Goal: Task Accomplishment & Management: Manage account settings

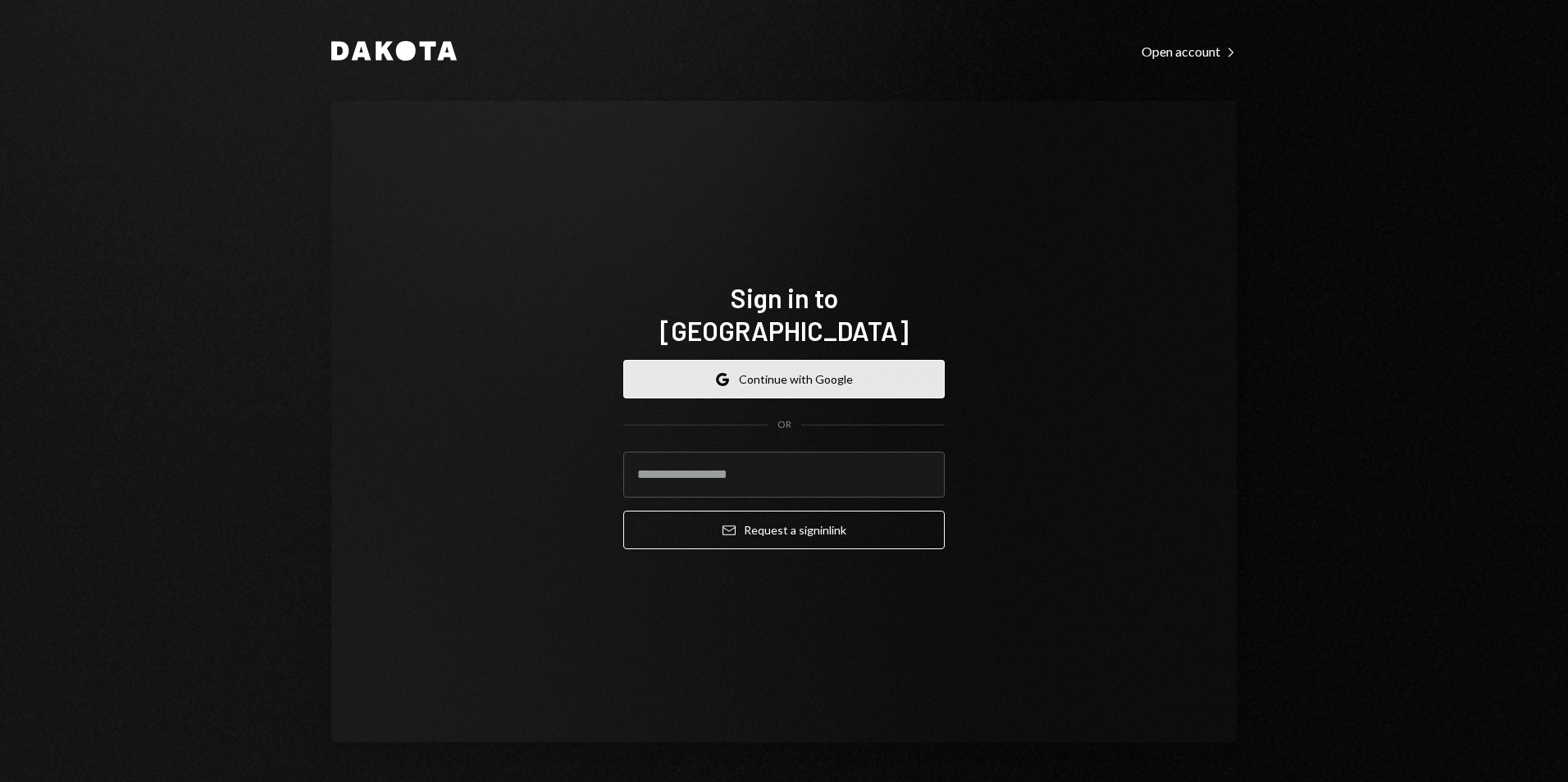
click at [806, 360] on button "Google Continue with Google" at bounding box center [784, 380] width 321 height 38
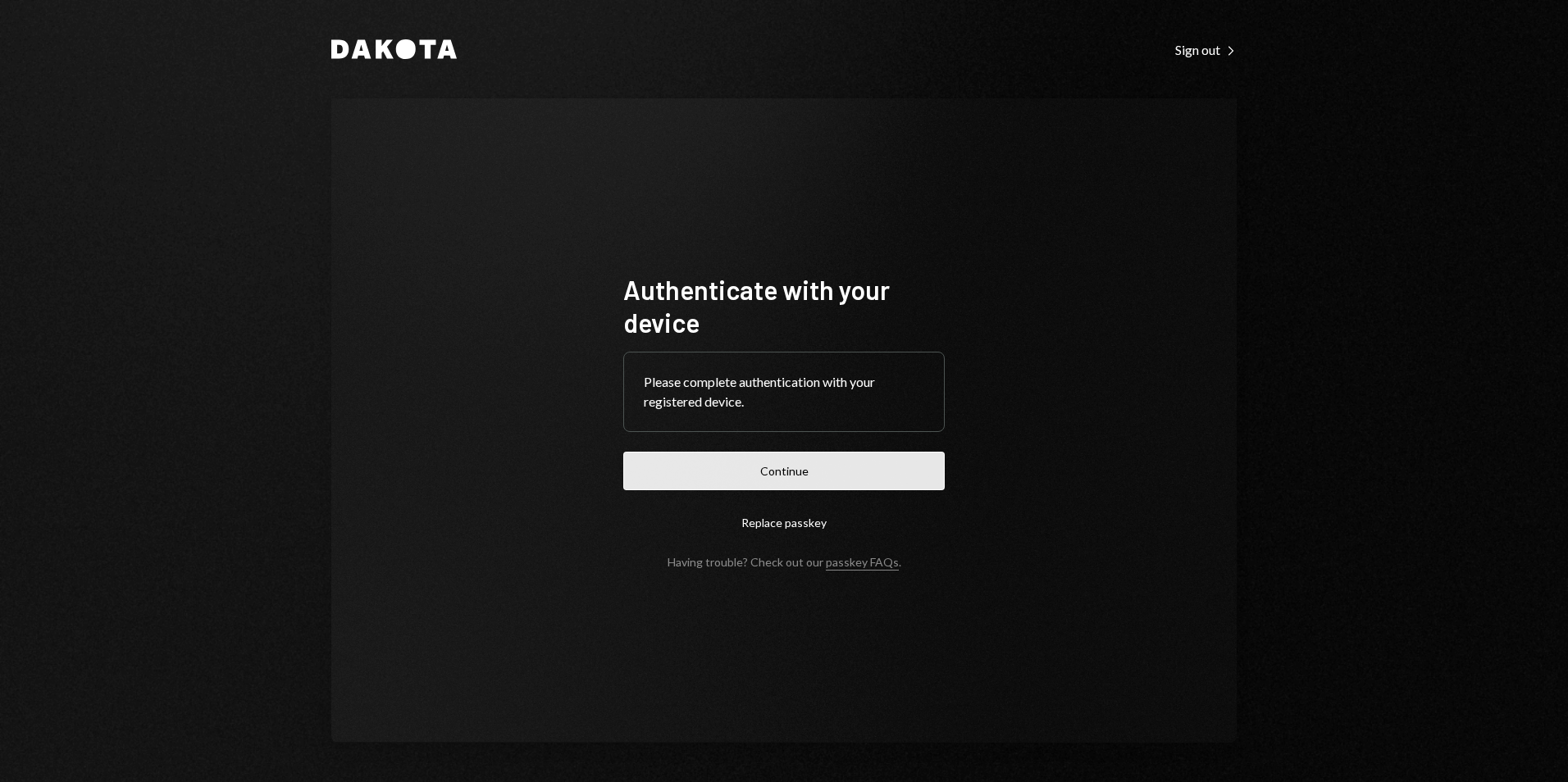
click at [773, 470] on button "Continue" at bounding box center [784, 471] width 321 height 38
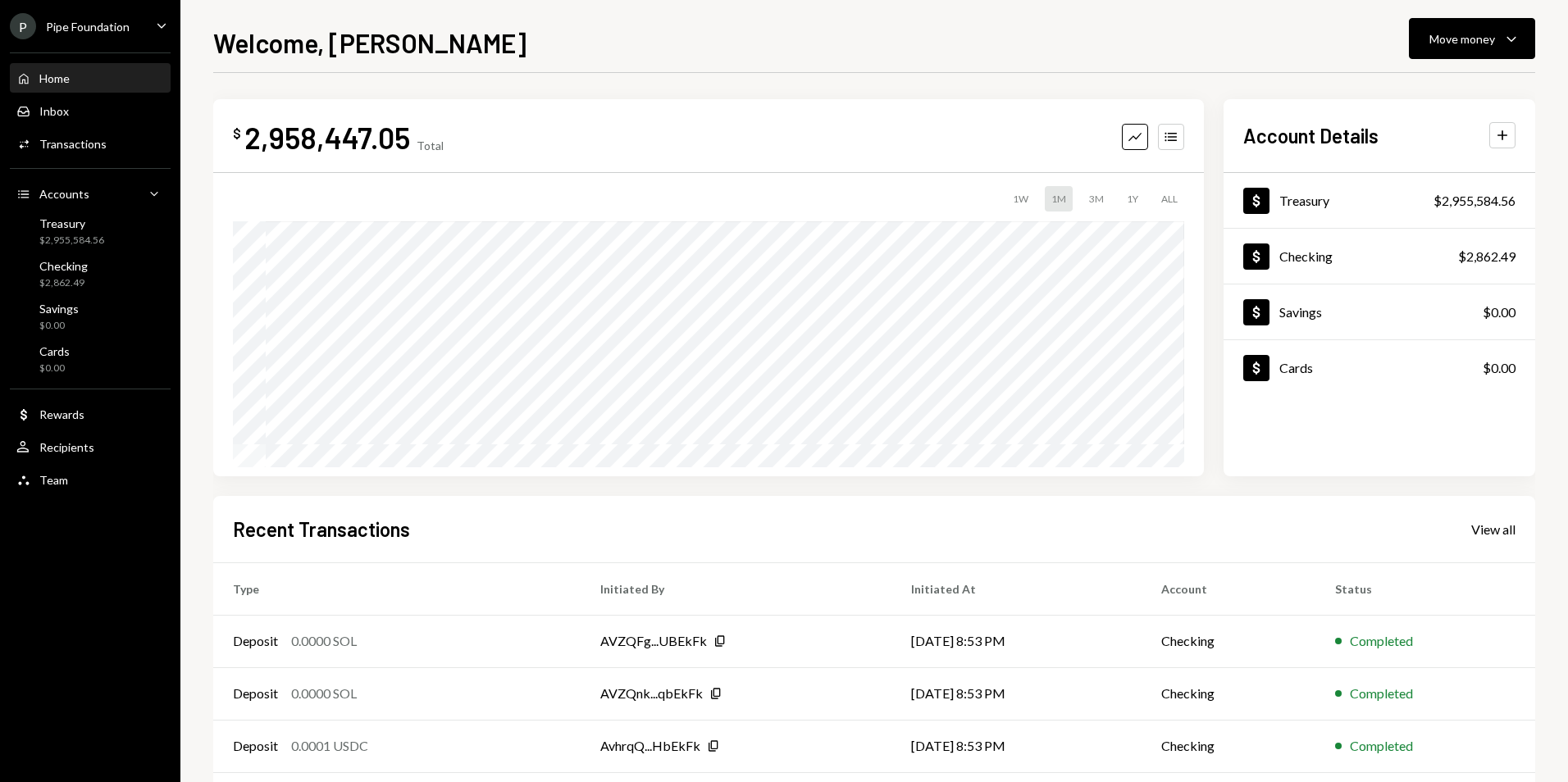
click at [89, 41] on ul "P Pipe Foundation Caret Down Home Home Inbox Inbox Activities Transactions Acco…" at bounding box center [90, 249] width 181 height 498
click at [91, 36] on div "P Pipe Foundation" at bounding box center [69, 26] width 120 height 26
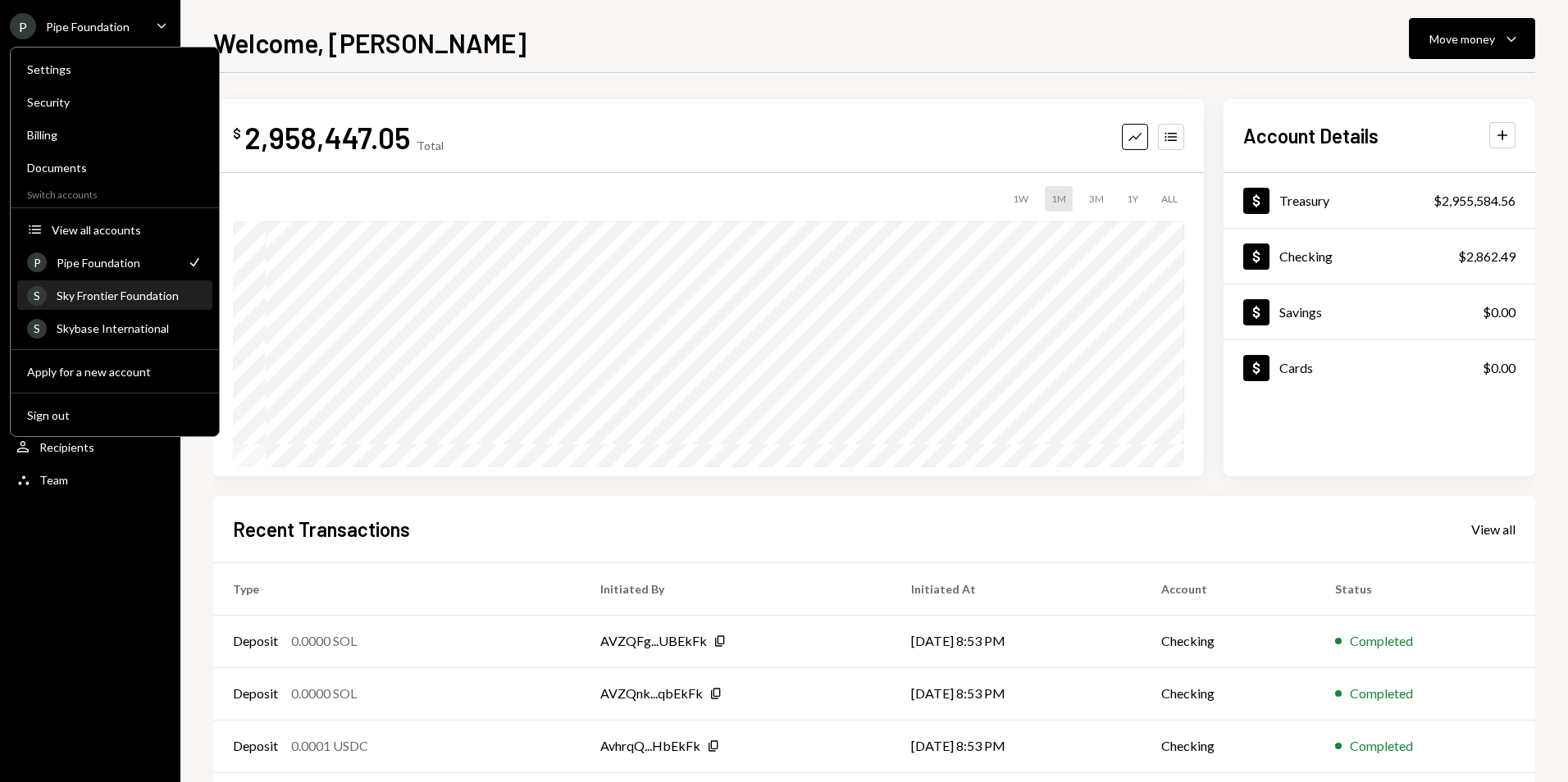
click at [118, 304] on div "S Sky Frontier Foundation" at bounding box center [115, 296] width 175 height 28
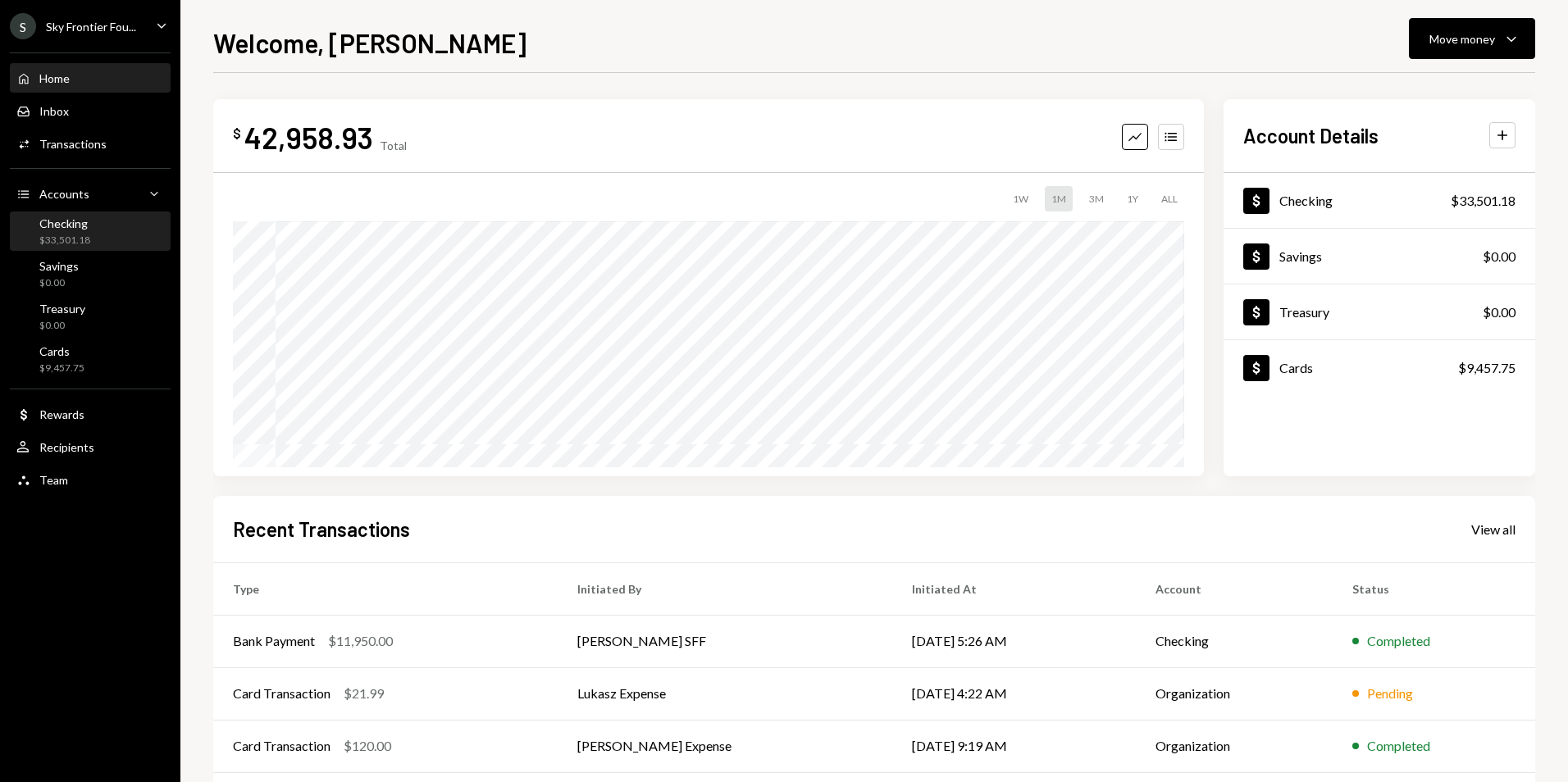
click at [59, 223] on div "Checking" at bounding box center [65, 223] width 51 height 14
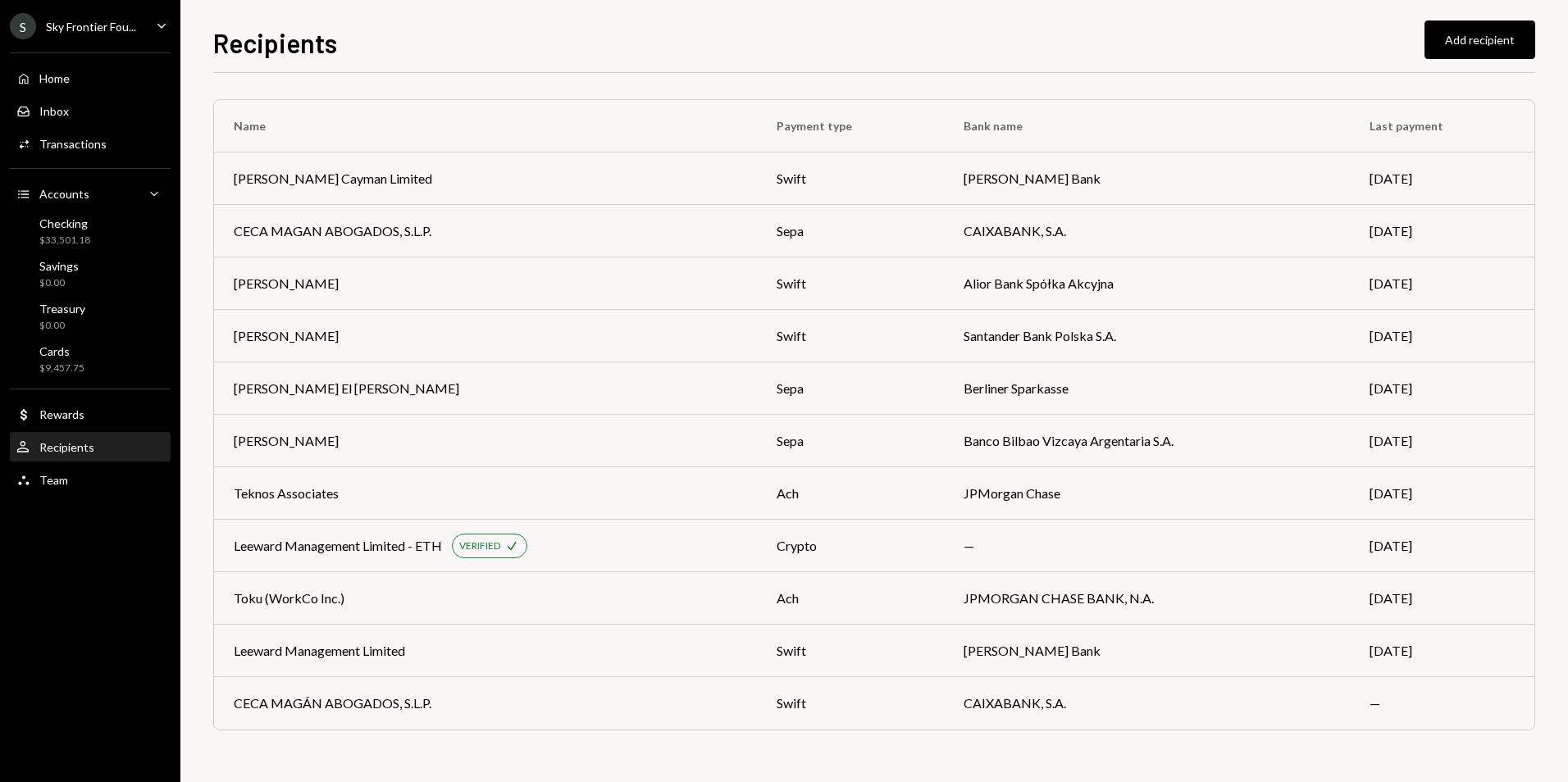
click at [108, 23] on div "Sky Frontier Fou..." at bounding box center [90, 26] width 90 height 14
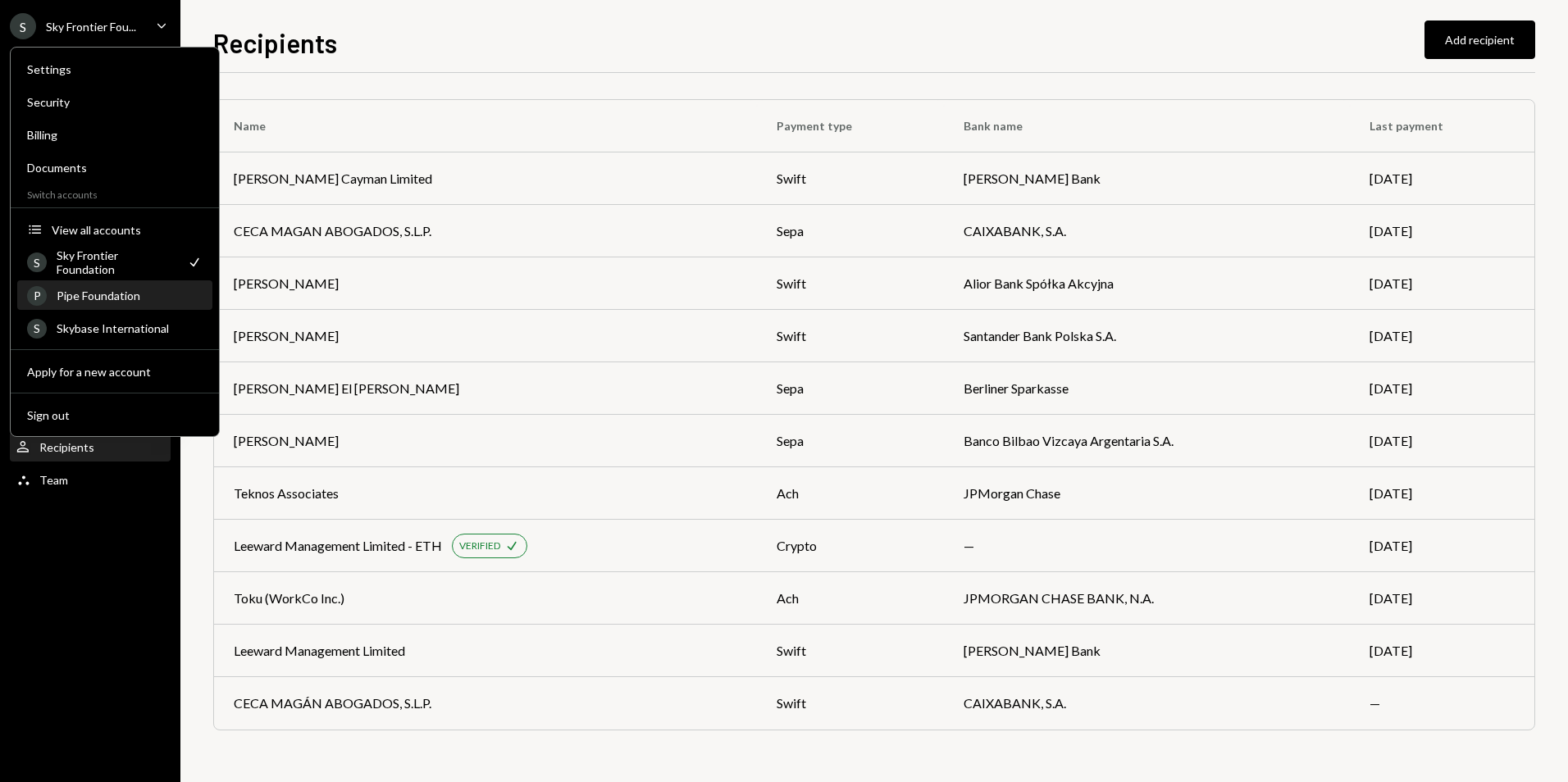
click at [133, 289] on div "Pipe Foundation" at bounding box center [130, 295] width 146 height 14
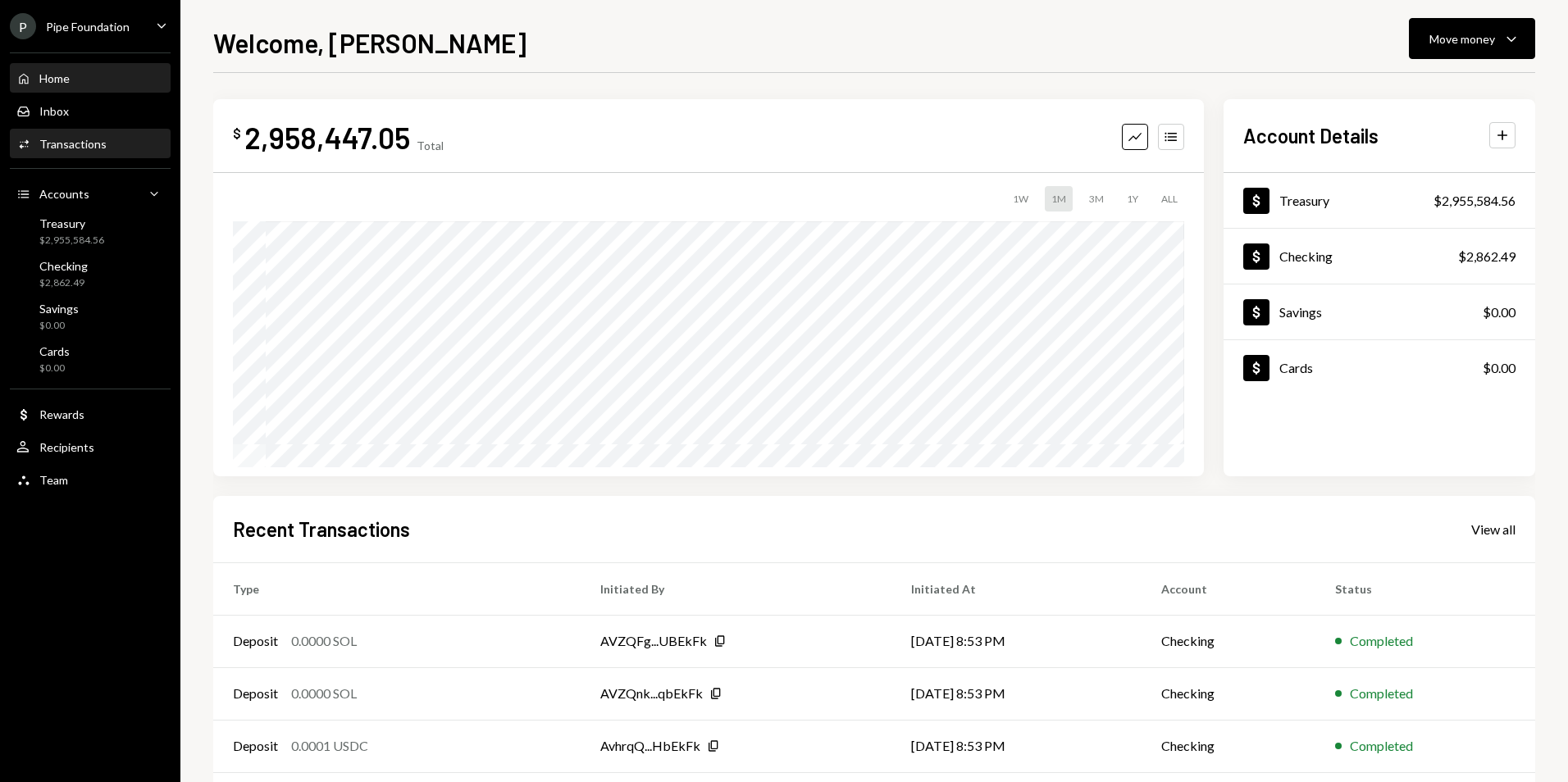
click at [80, 149] on div "Transactions" at bounding box center [73, 143] width 68 height 14
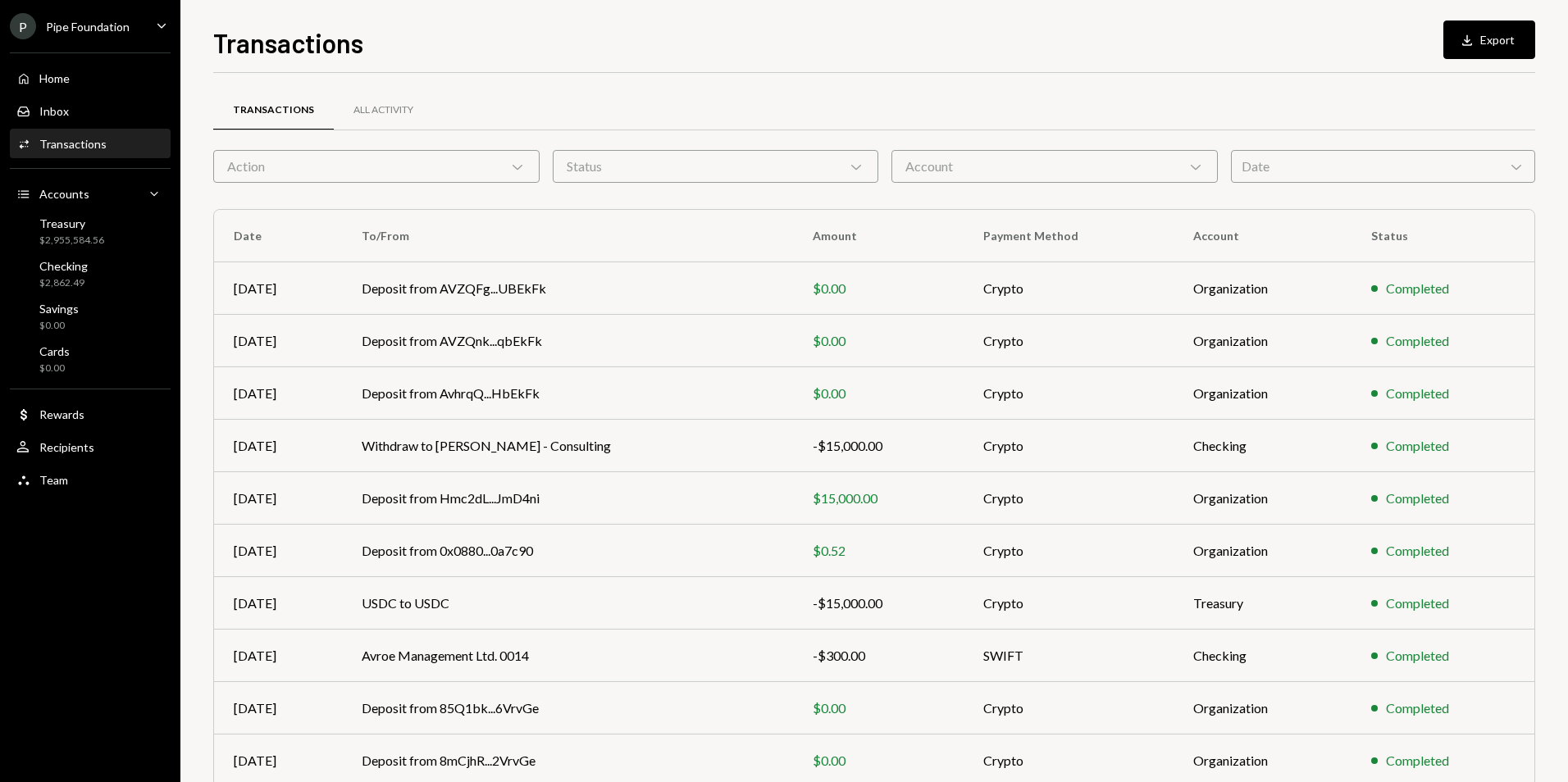
click at [1340, 168] on div "Date Chevron Down" at bounding box center [1383, 166] width 304 height 33
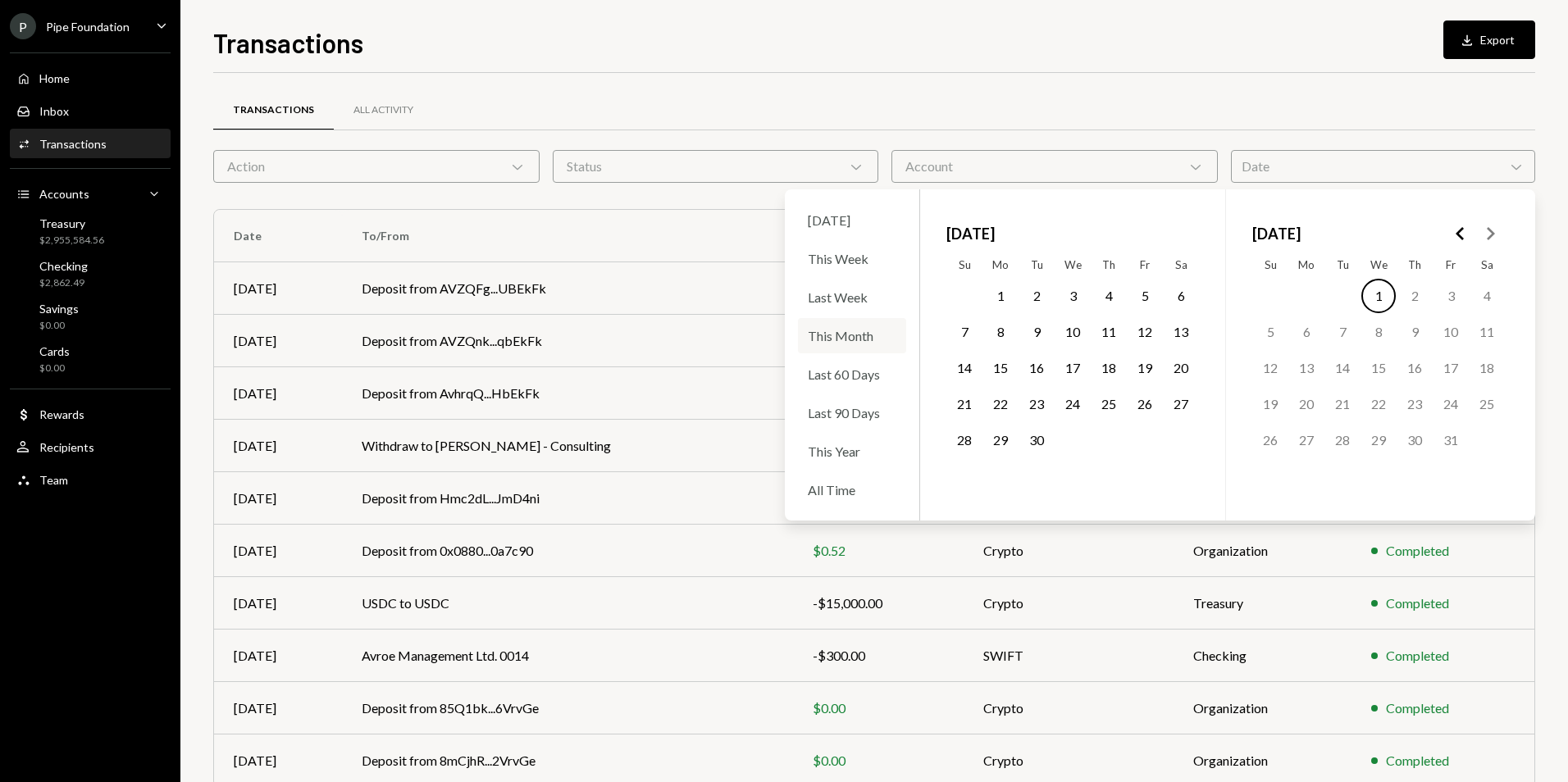
click at [854, 337] on div "This Month" at bounding box center [852, 336] width 109 height 36
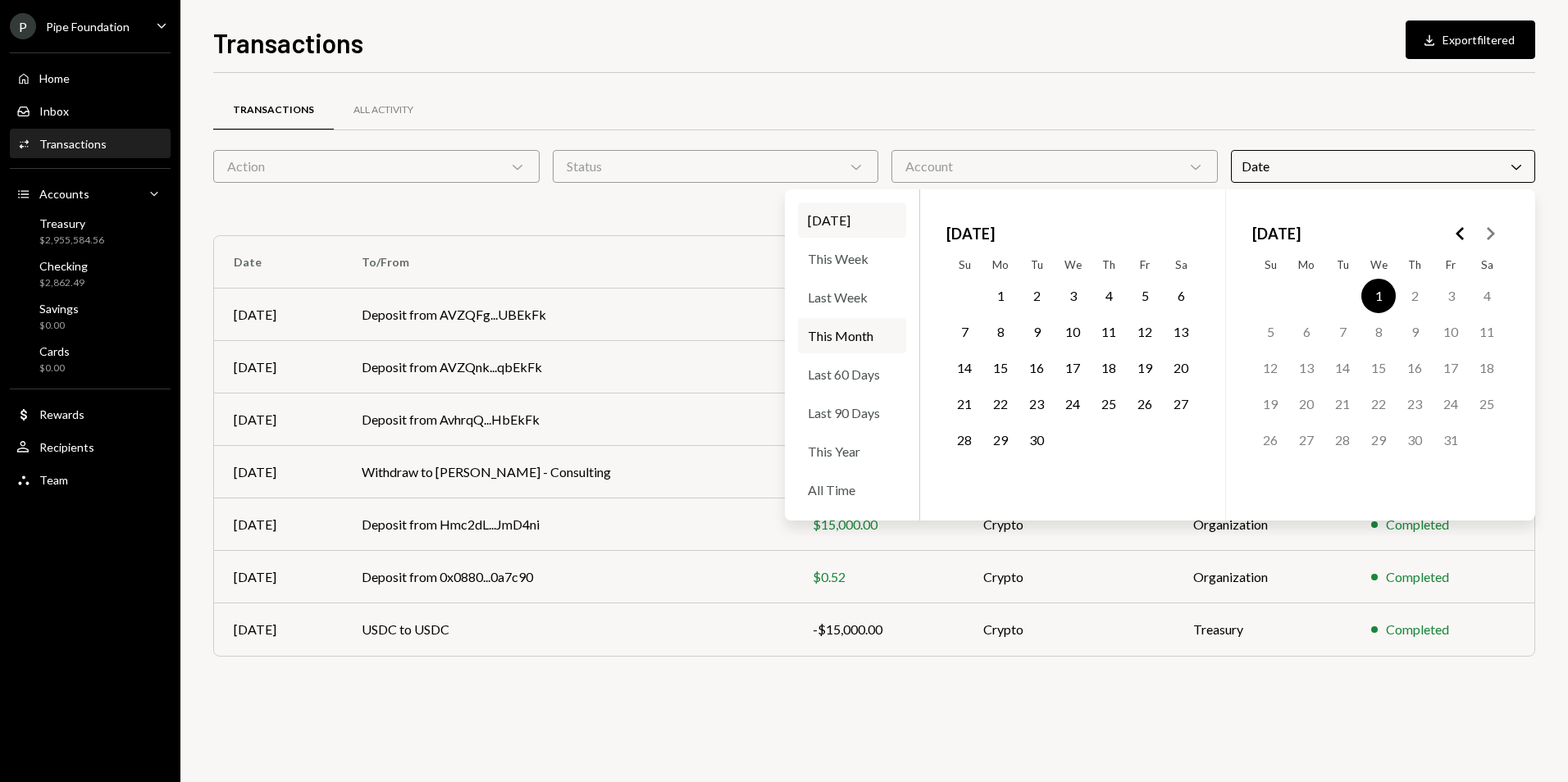
click at [902, 4] on div "Transactions Download Export filtered Transactions All Activity Action Chevron …" at bounding box center [874, 391] width 1388 height 782
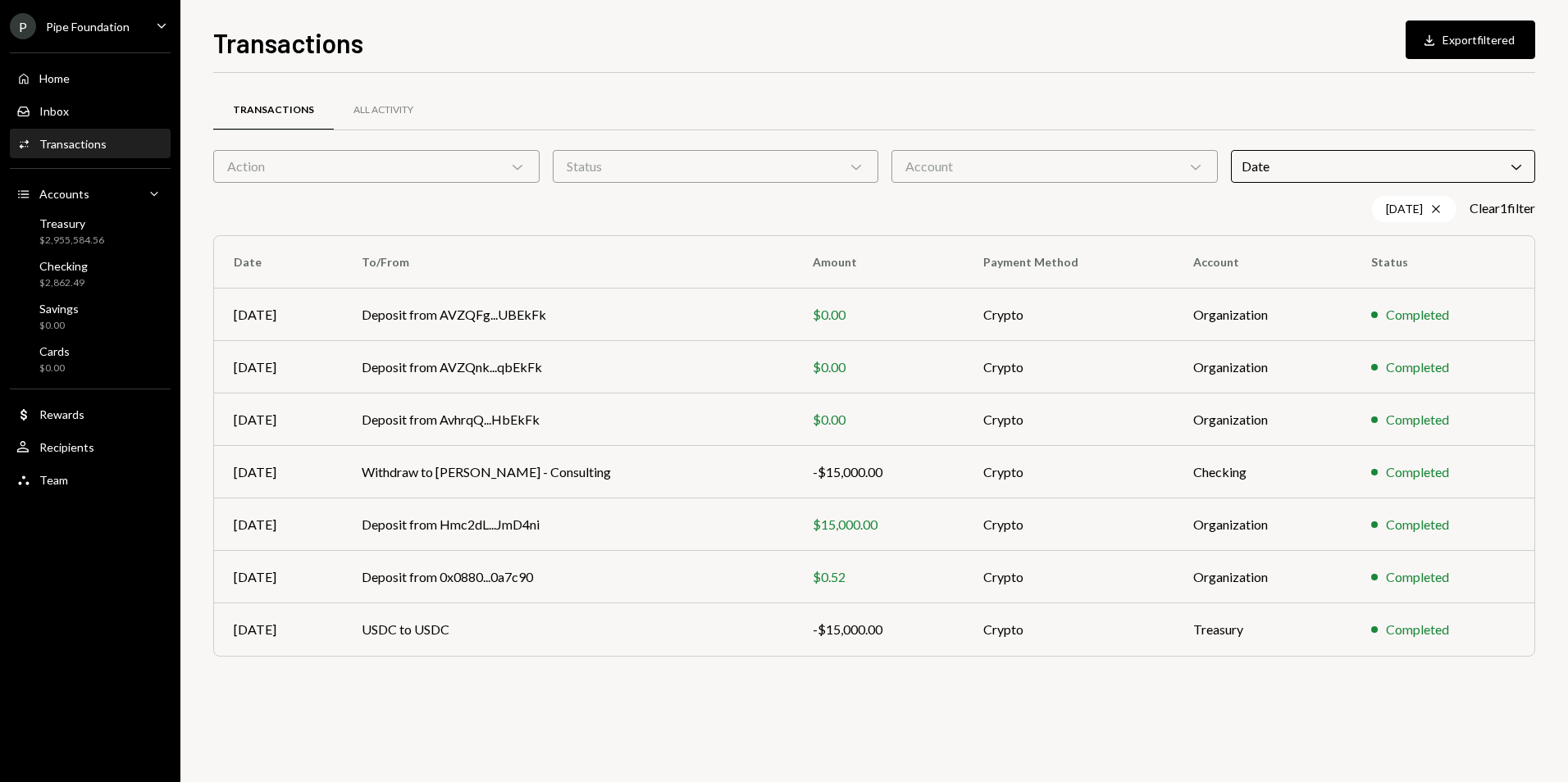
click at [1349, 164] on div "Date Chevron Down" at bounding box center [1383, 166] width 304 height 33
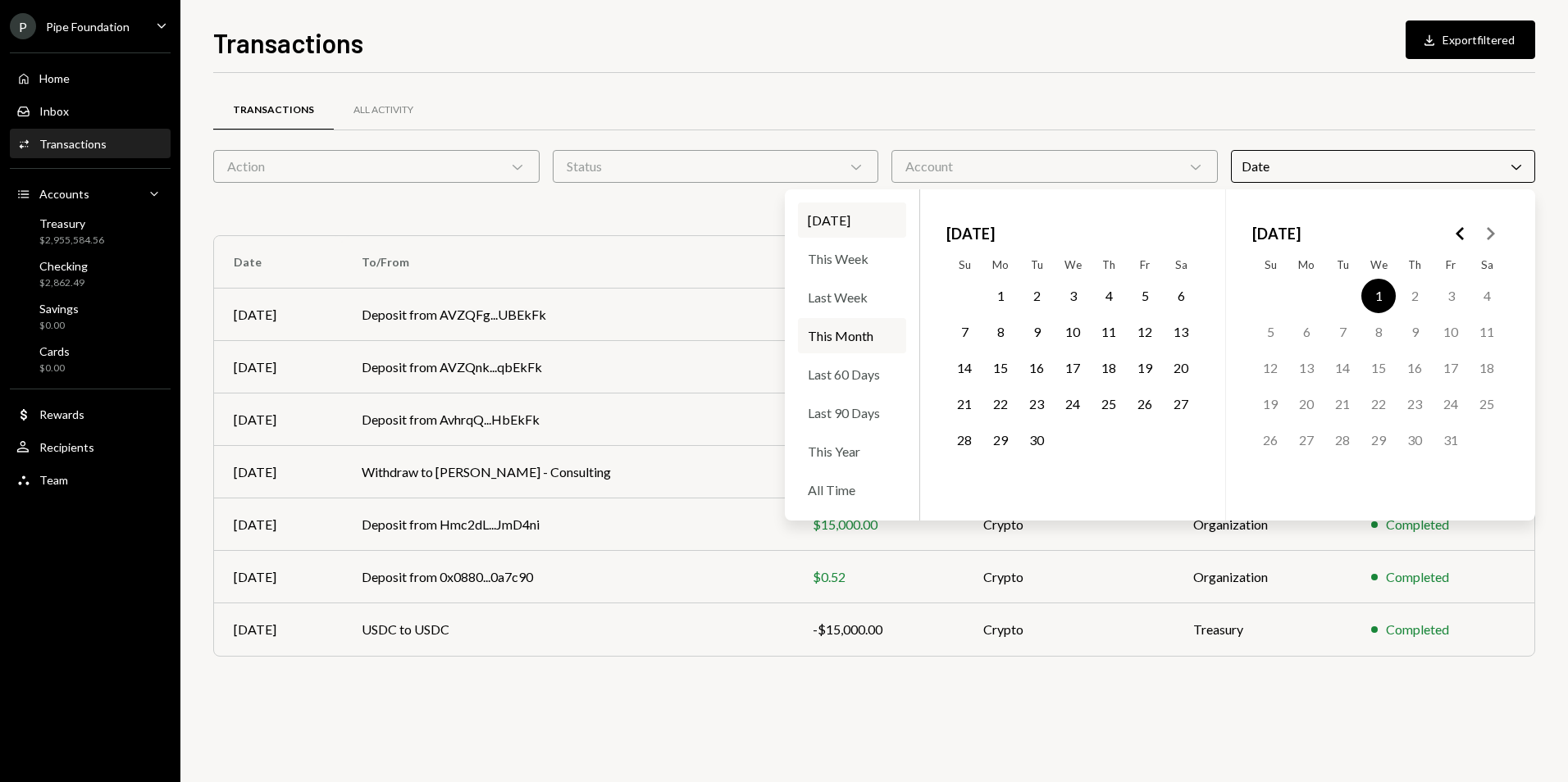
click at [854, 340] on div "This Month" at bounding box center [852, 336] width 109 height 36
click at [847, 223] on div "[DATE]" at bounding box center [852, 220] width 109 height 36
click at [854, 375] on div "Last 60 Days" at bounding box center [852, 374] width 109 height 36
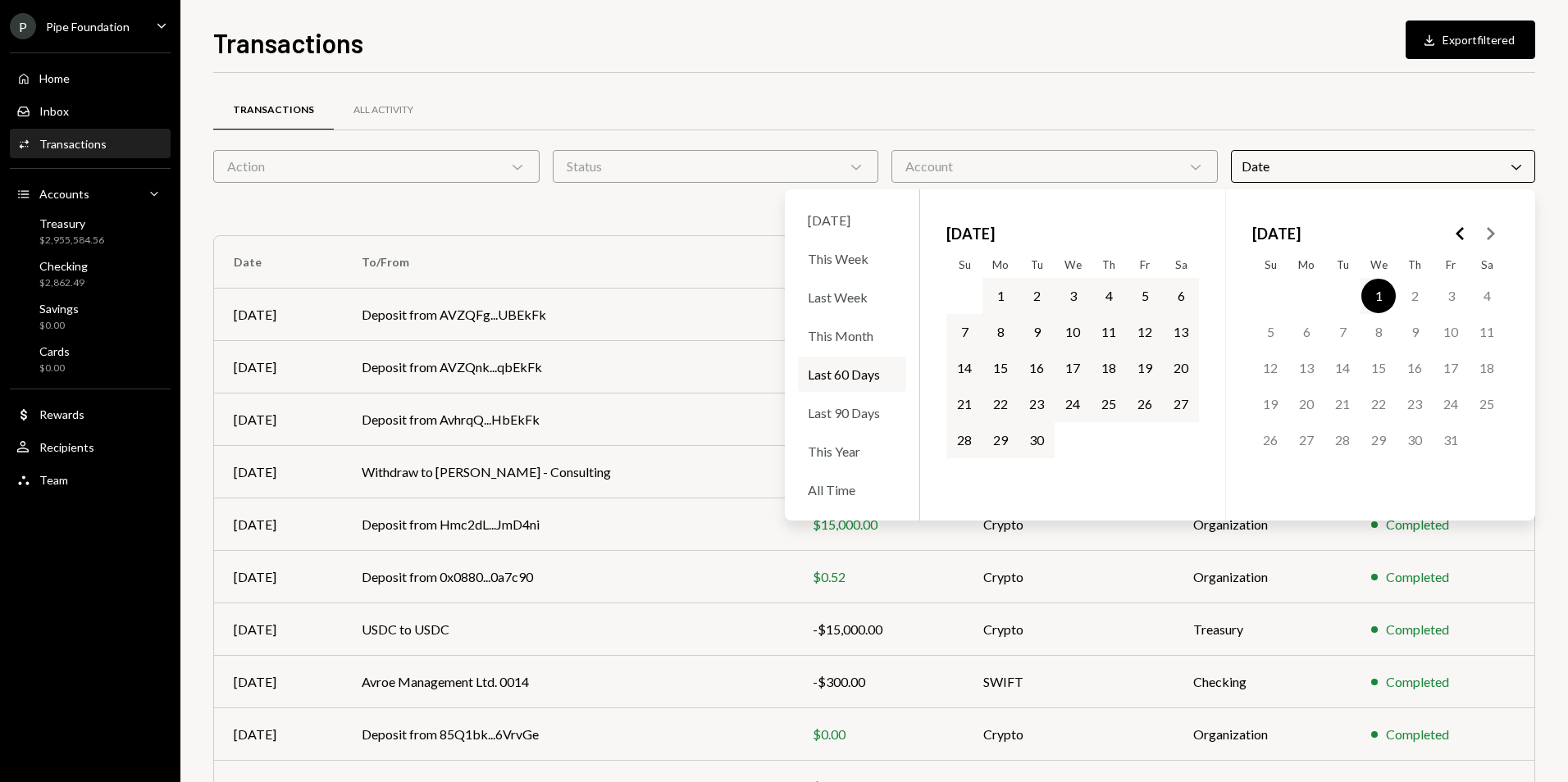
click at [995, 39] on div "Transactions Download Export filtered" at bounding box center [874, 41] width 1322 height 36
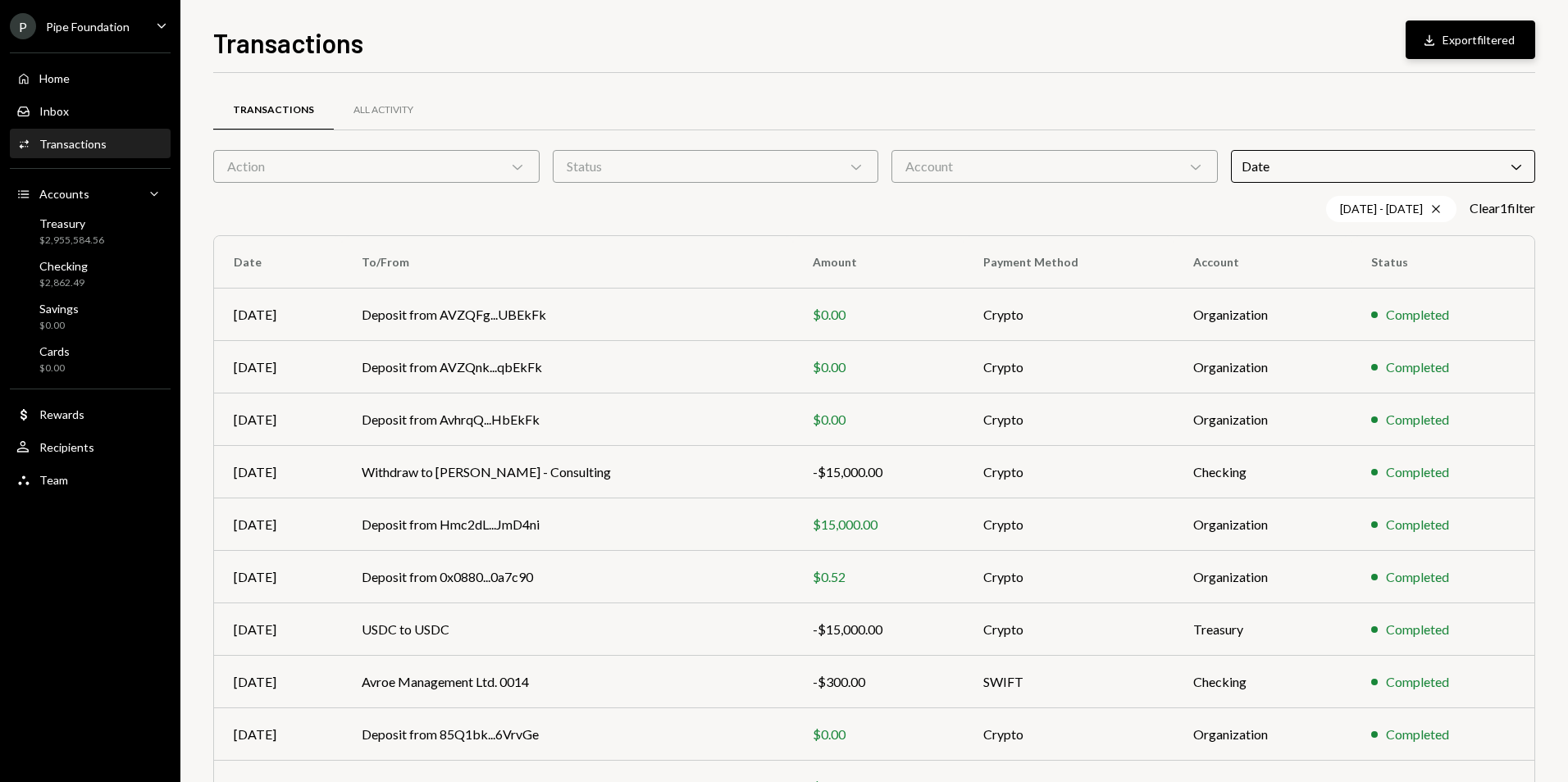
click at [1453, 37] on button "Download Export filtered" at bounding box center [1470, 39] width 130 height 38
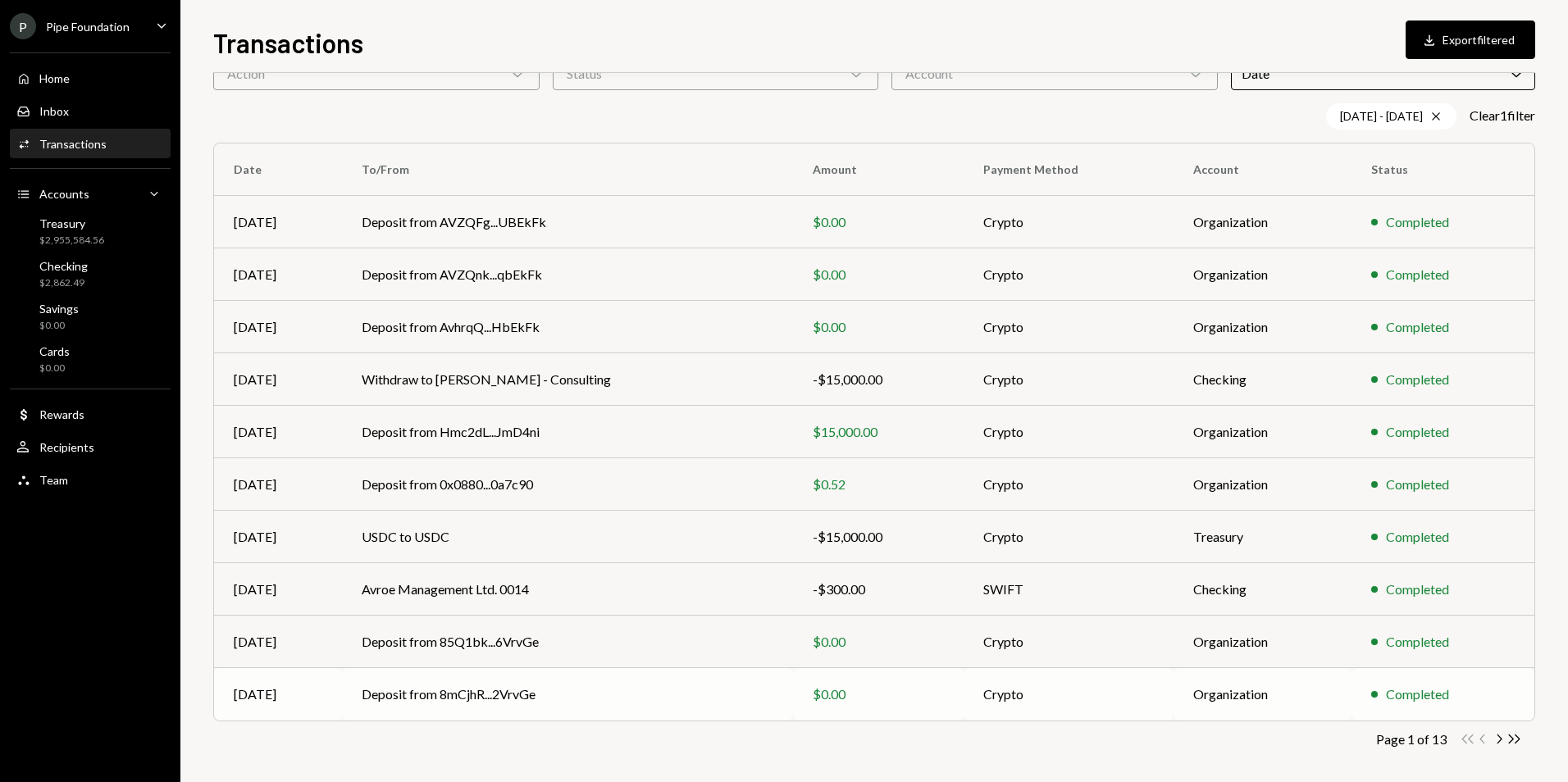
scroll to position [100, 0]
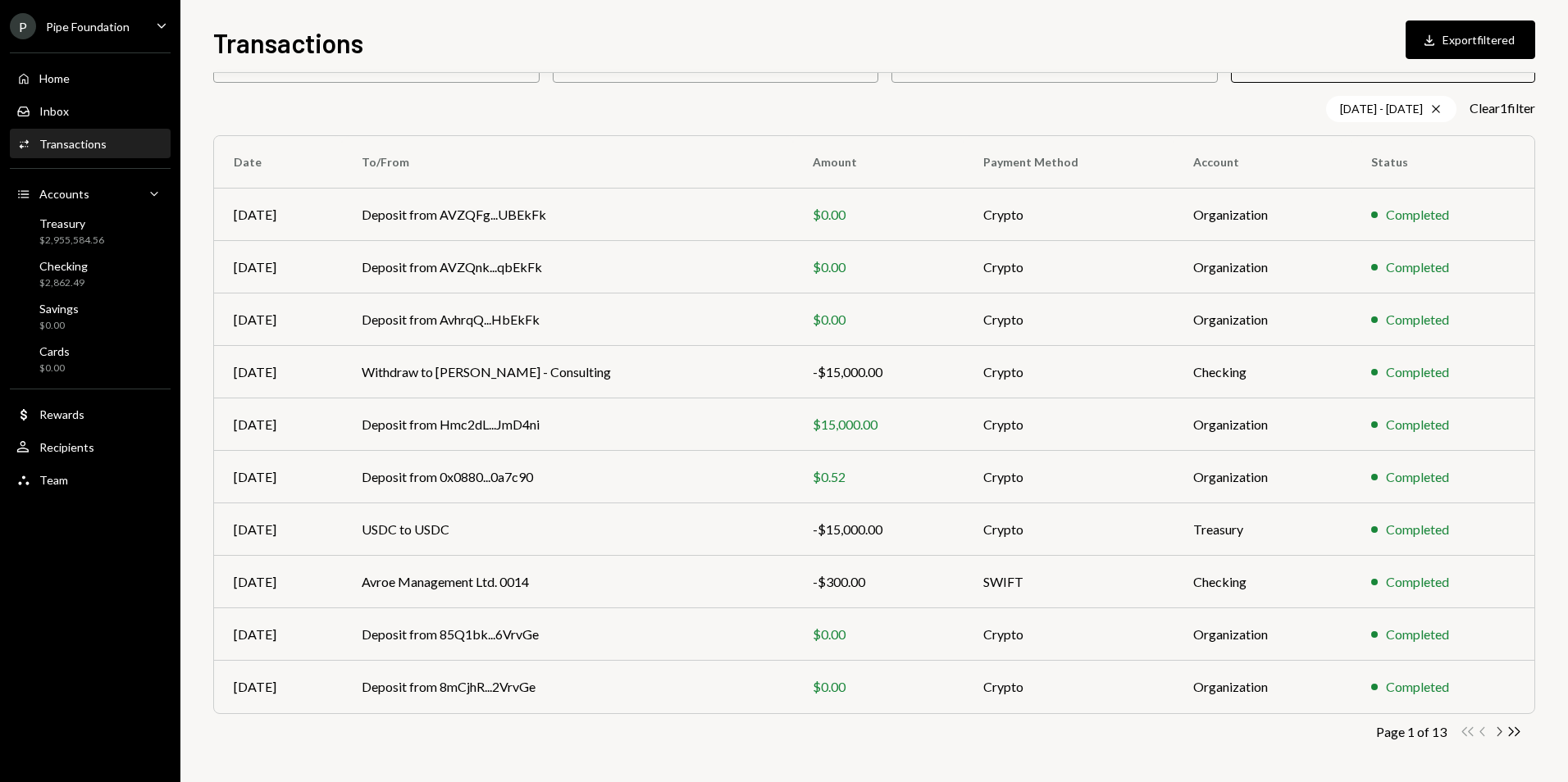
click at [1501, 733] on icon "button" at bounding box center [1500, 732] width 5 height 9
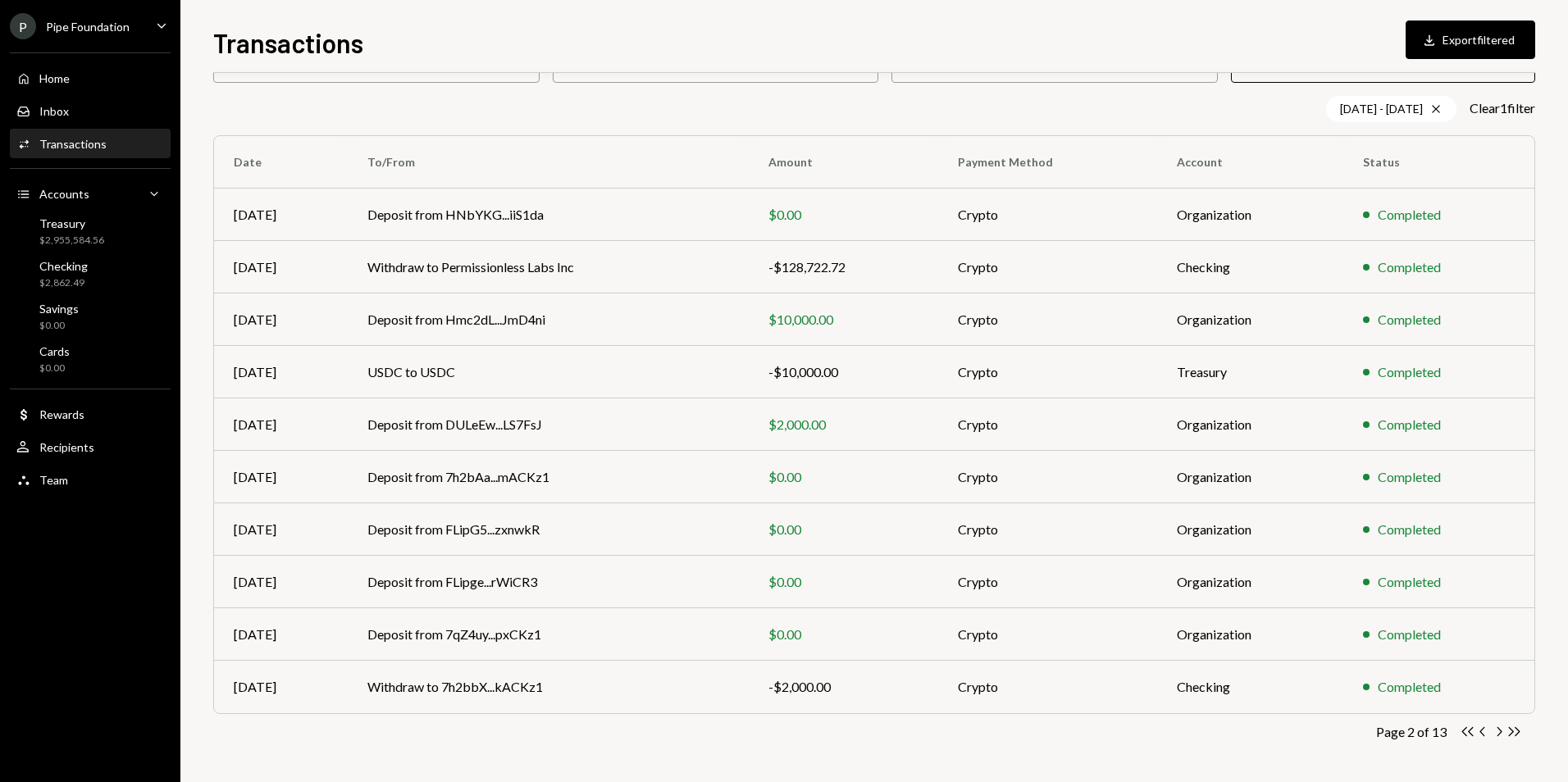
click at [1501, 733] on icon "button" at bounding box center [1500, 732] width 5 height 9
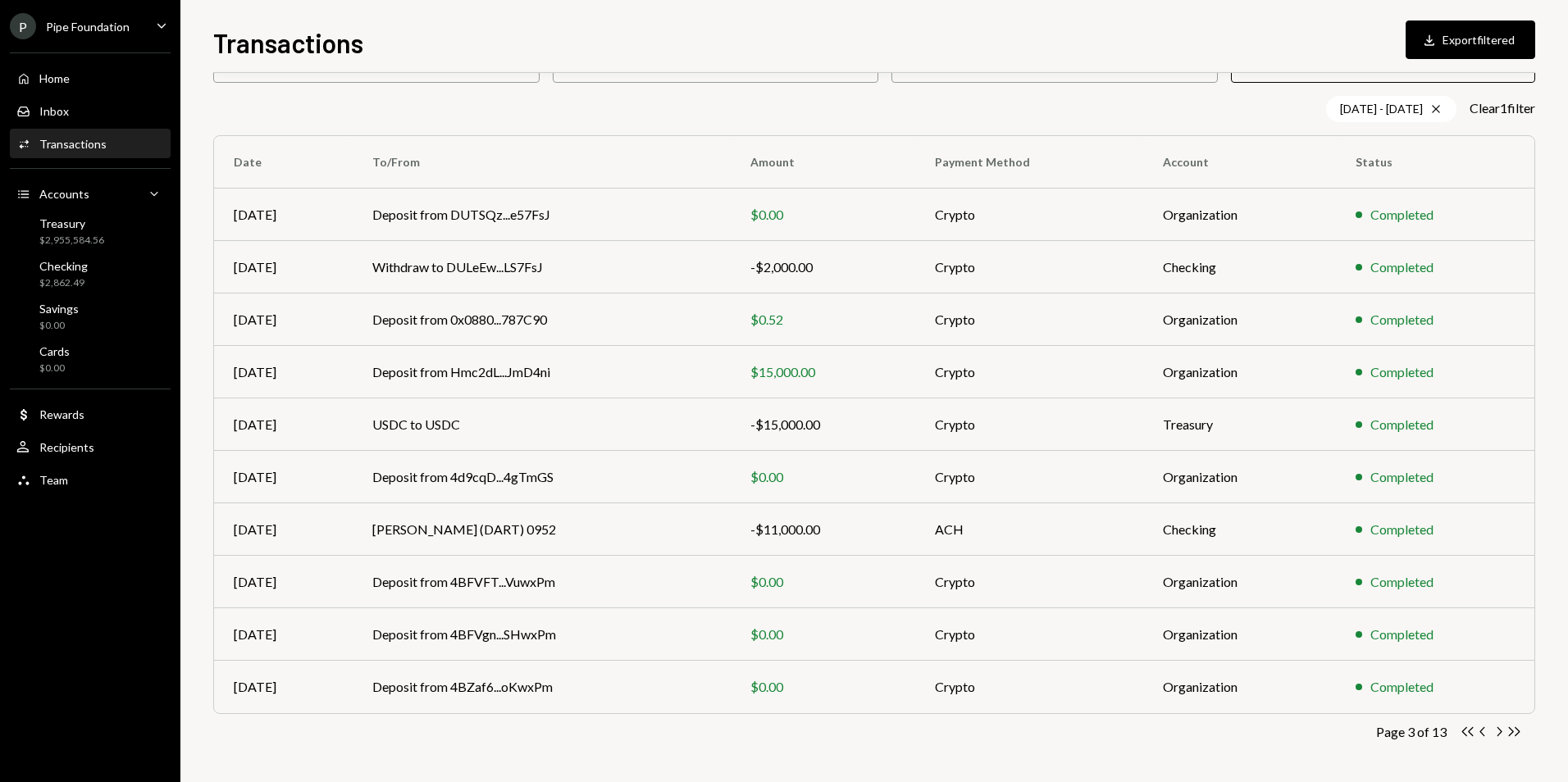
click at [1499, 741] on div "Transactions All Activity Action Chevron Down Status Chevron Down Account Chevr…" at bounding box center [874, 391] width 1322 height 783
click at [1499, 735] on icon "button" at bounding box center [1500, 732] width 5 height 9
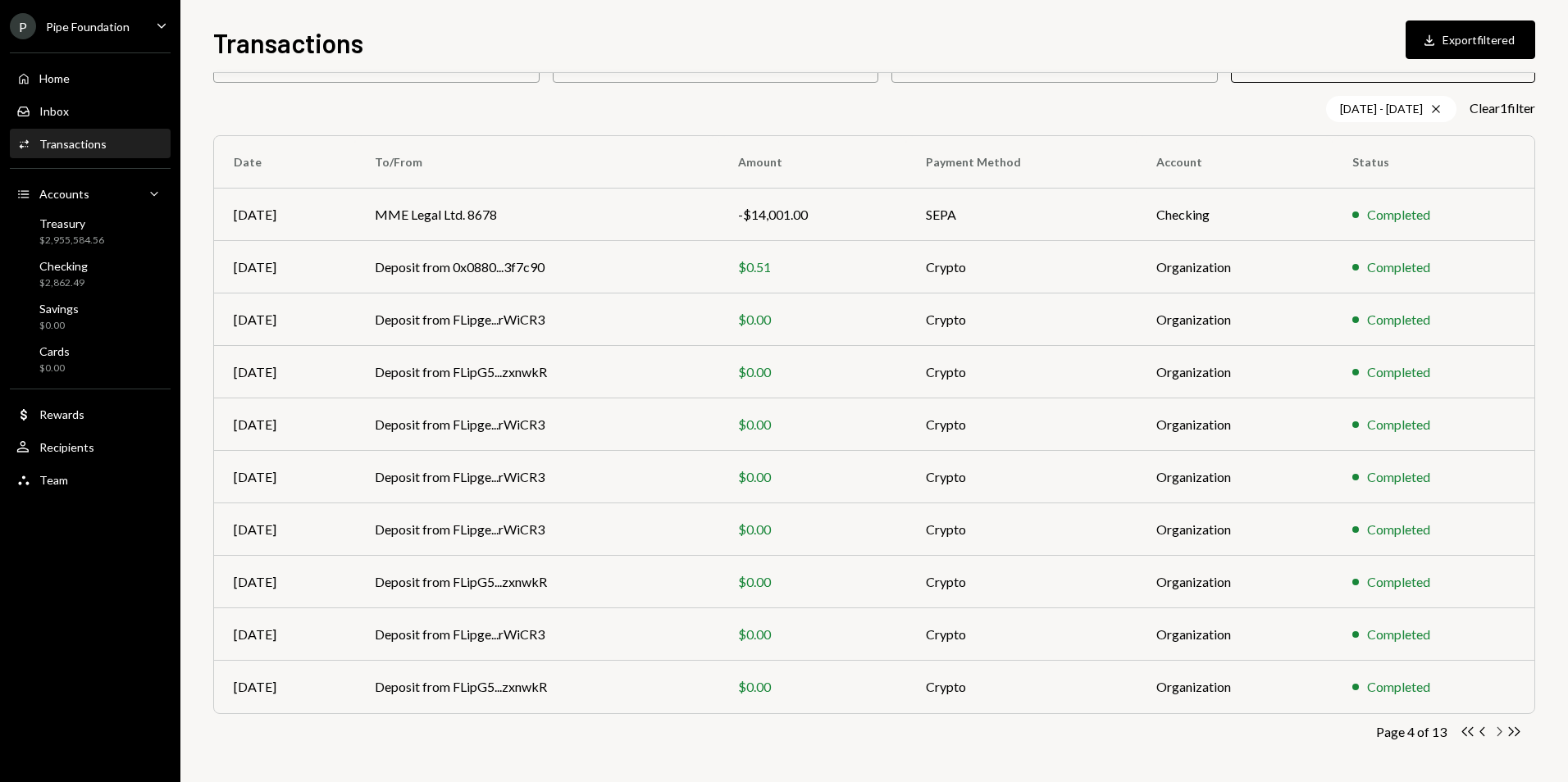
click at [1497, 730] on icon "Chevron Right" at bounding box center [1499, 732] width 16 height 16
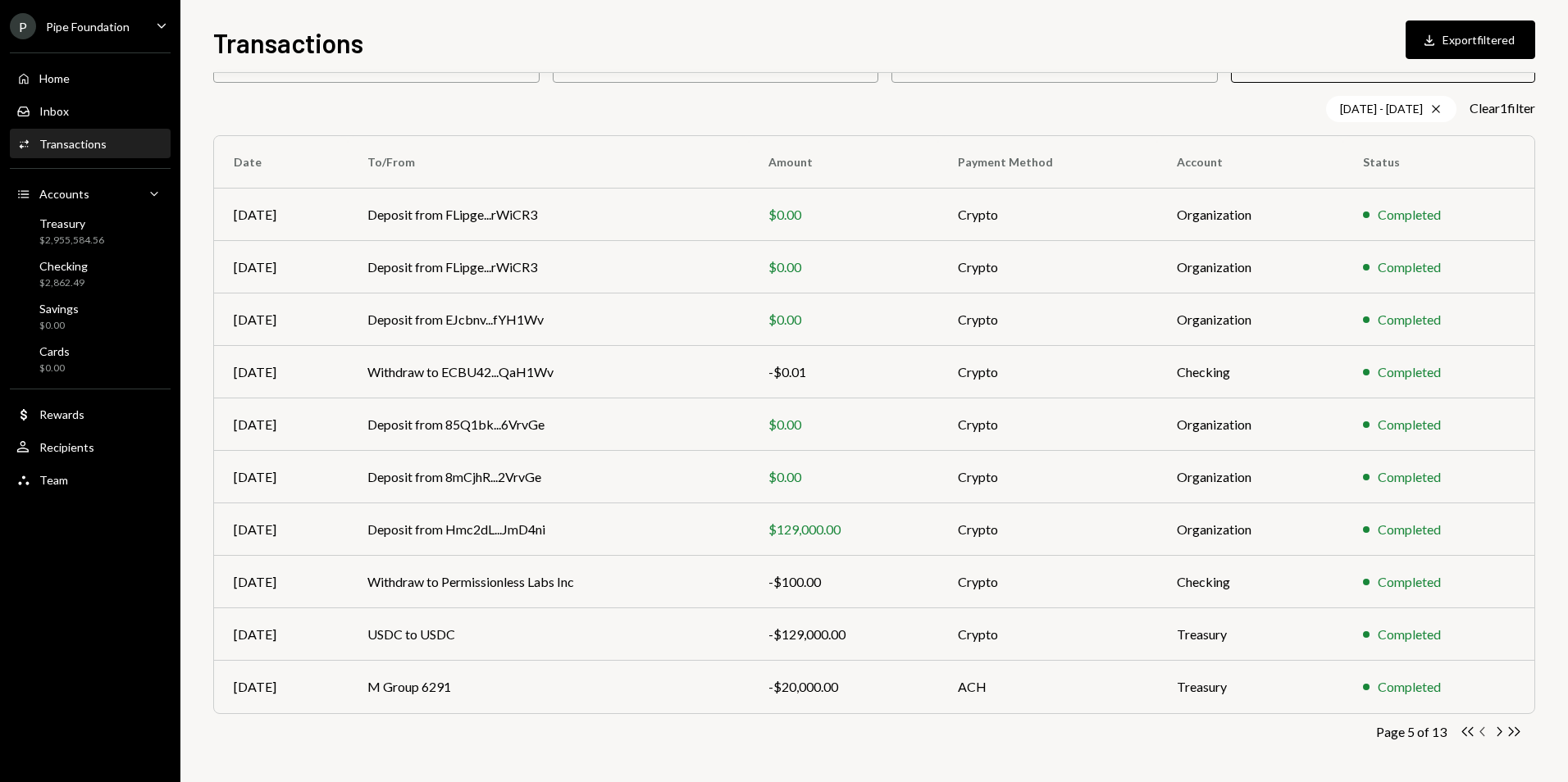
click at [1480, 735] on icon "Chevron Left" at bounding box center [1483, 732] width 16 height 16
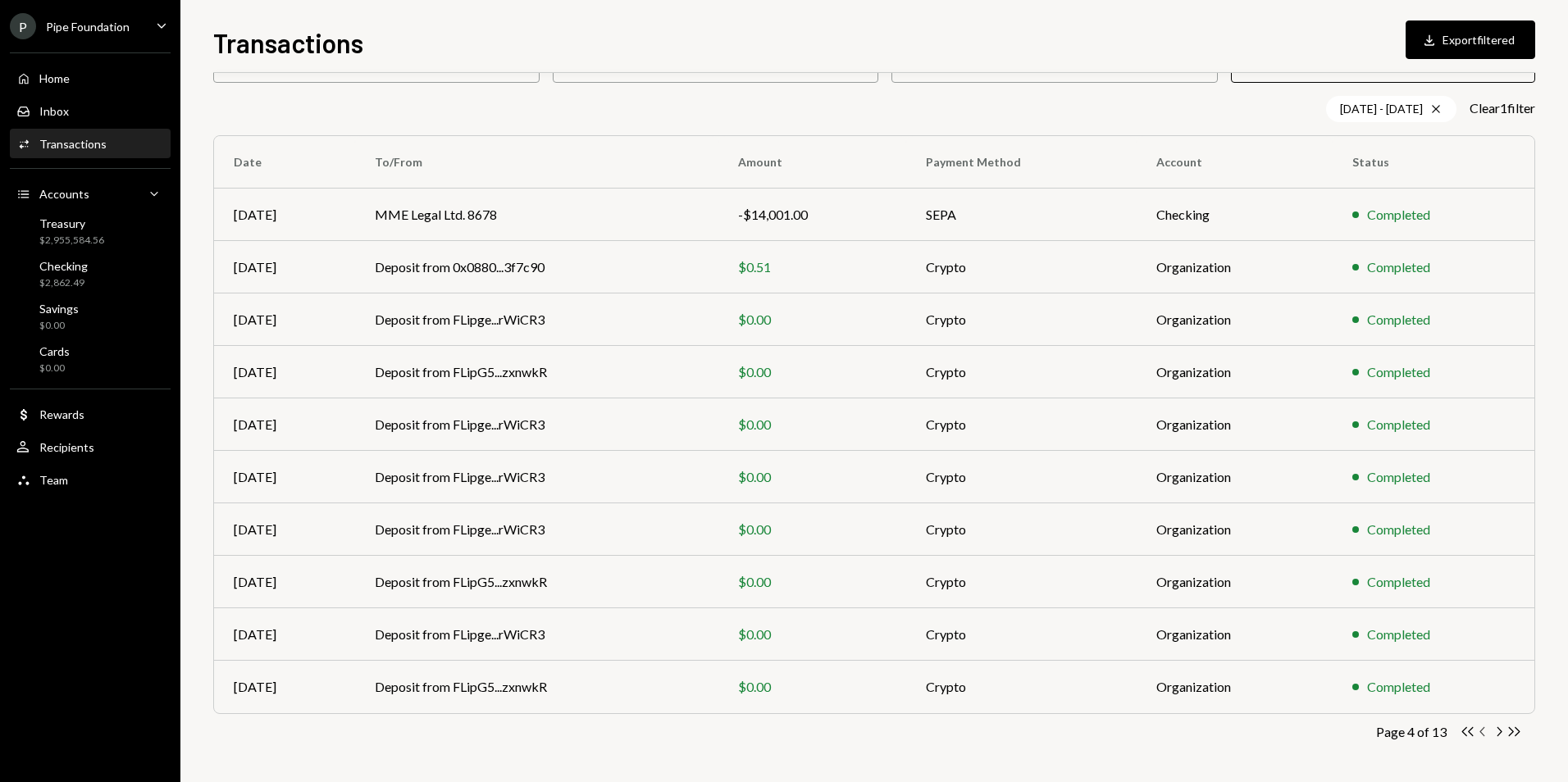
click at [1483, 737] on icon "Chevron Left" at bounding box center [1483, 732] width 16 height 16
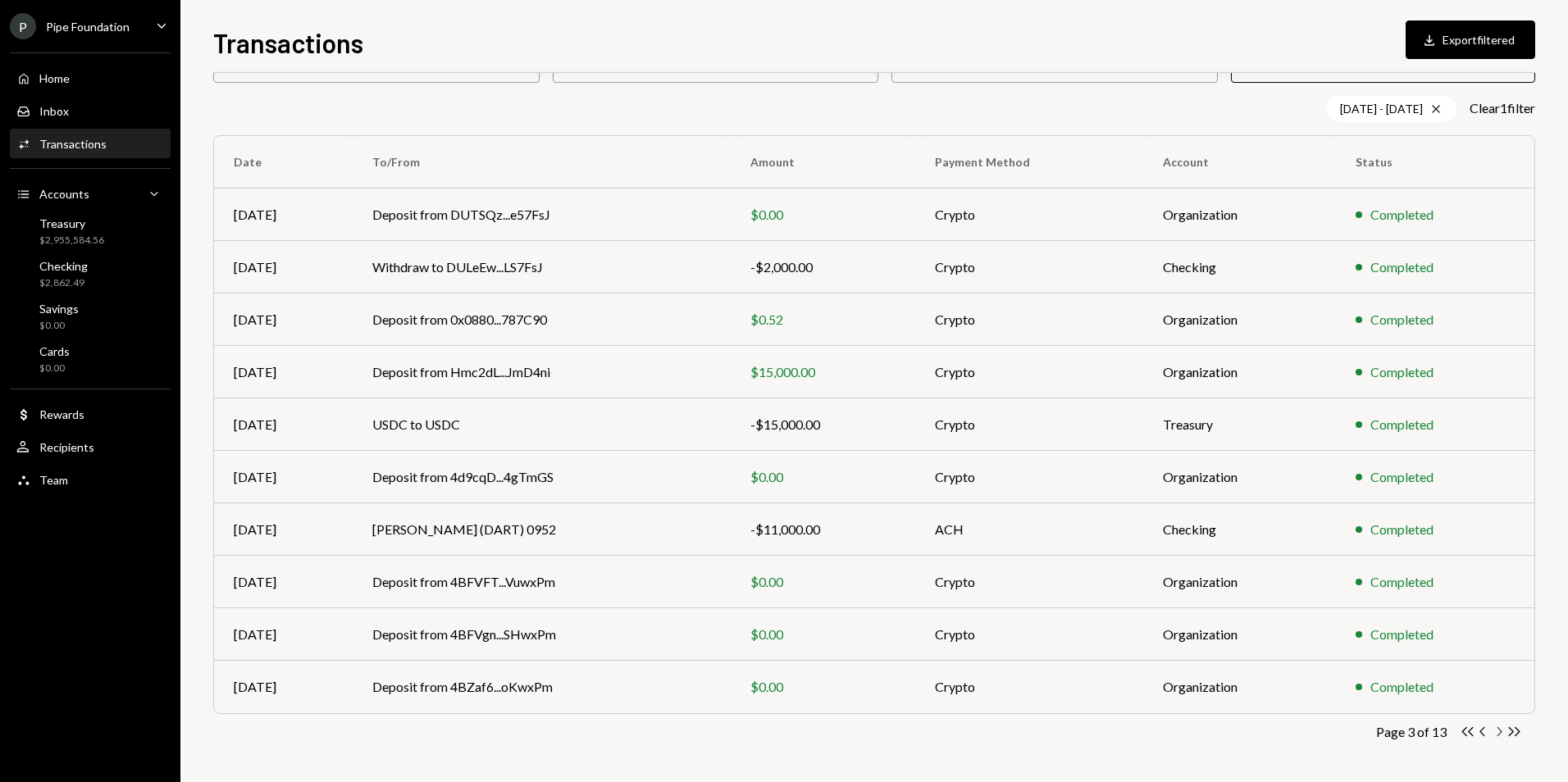
click at [1497, 730] on icon "Chevron Right" at bounding box center [1499, 732] width 16 height 16
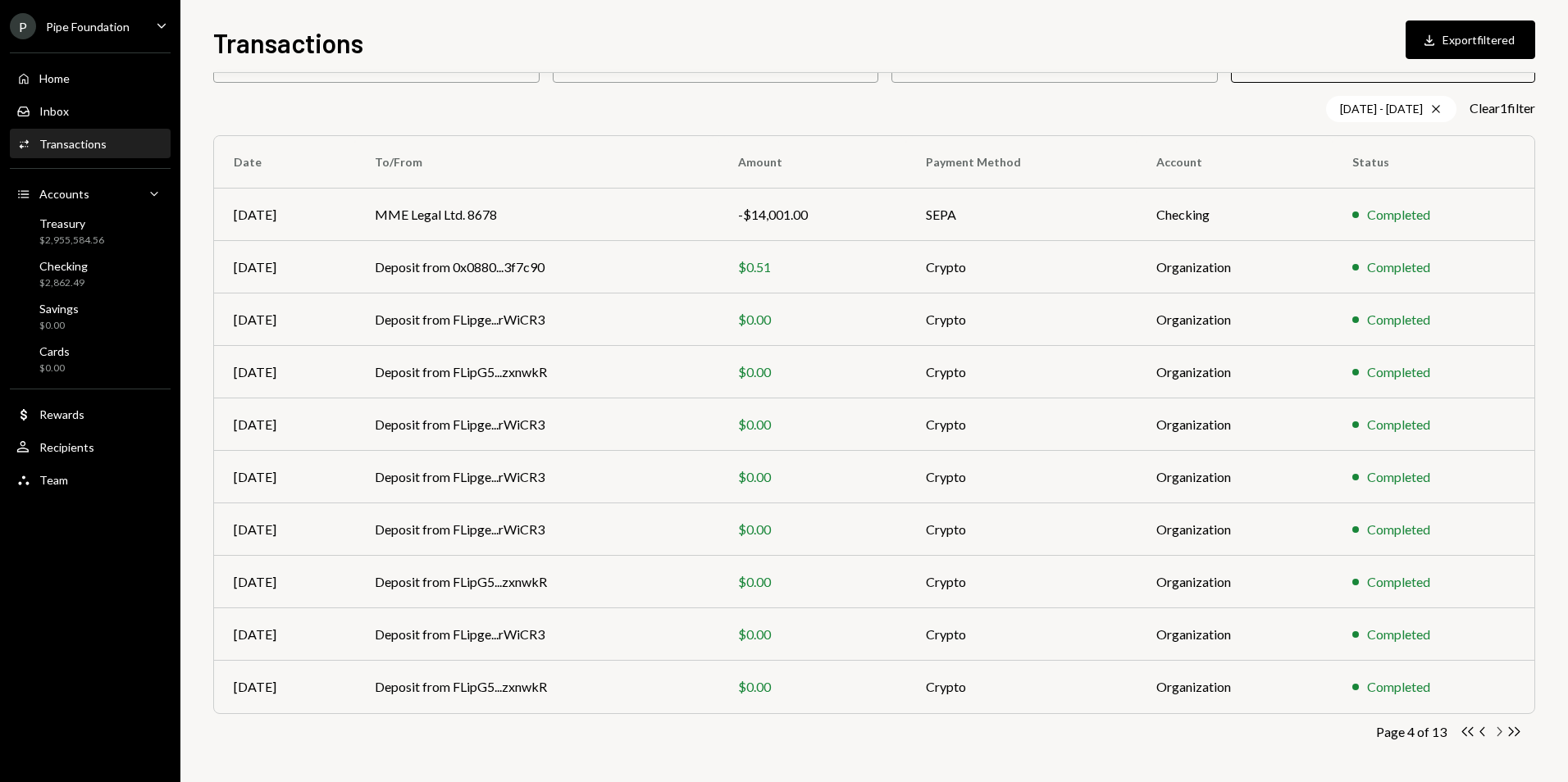
click at [1501, 728] on icon "Chevron Right" at bounding box center [1499, 732] width 16 height 16
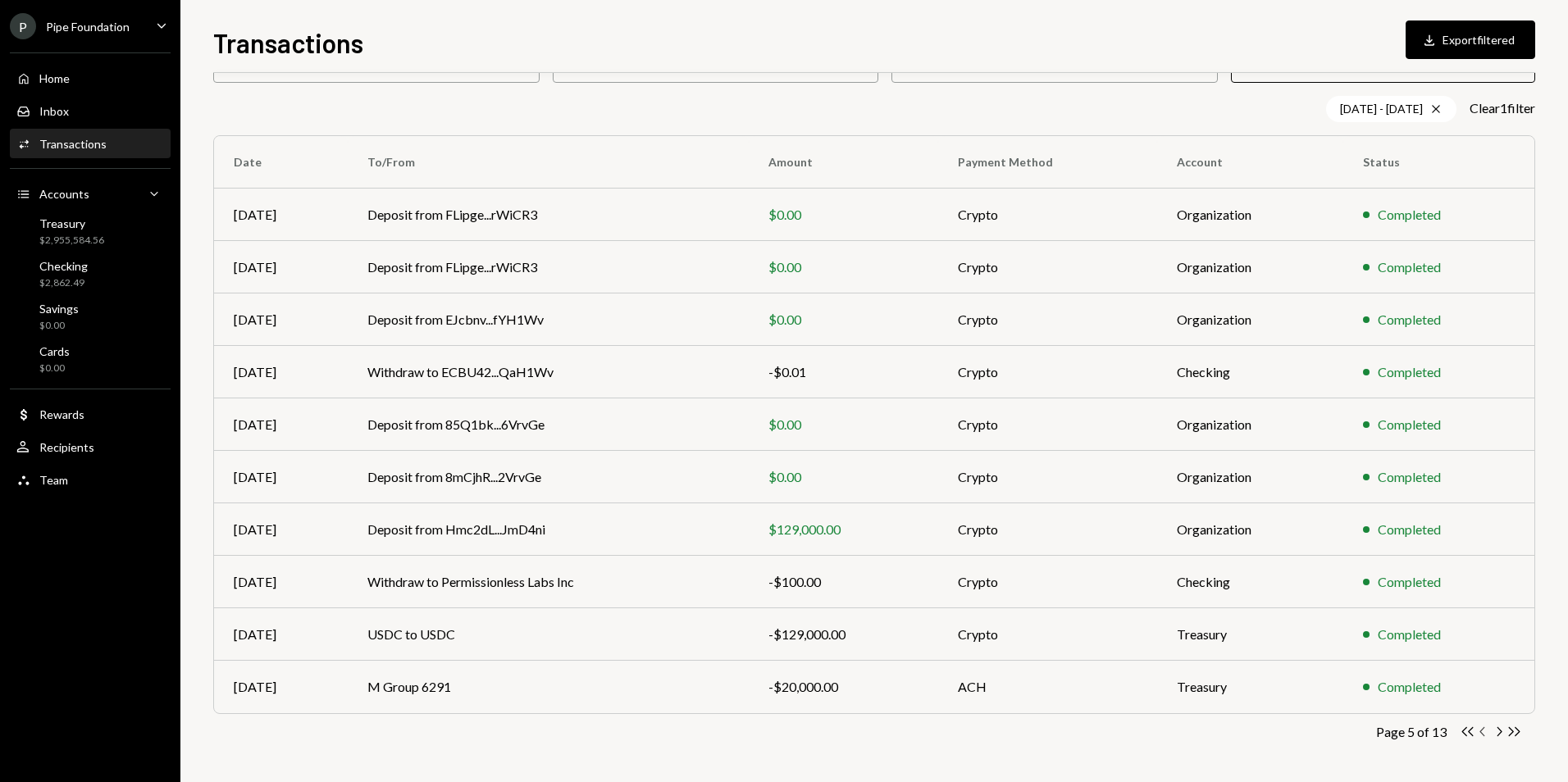
click at [1479, 735] on icon "Chevron Left" at bounding box center [1483, 732] width 16 height 16
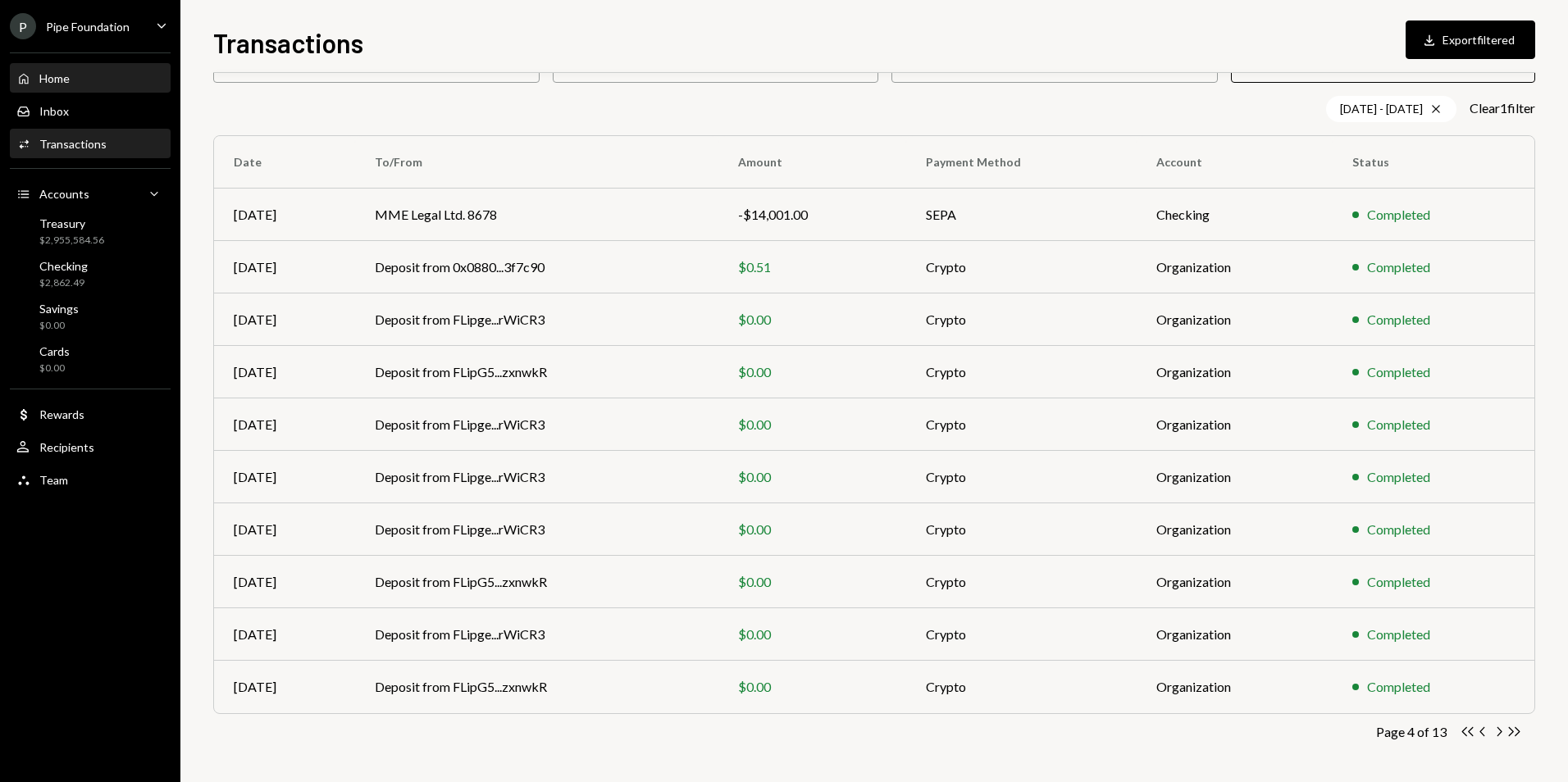
click at [100, 86] on div "Home Home" at bounding box center [90, 78] width 148 height 28
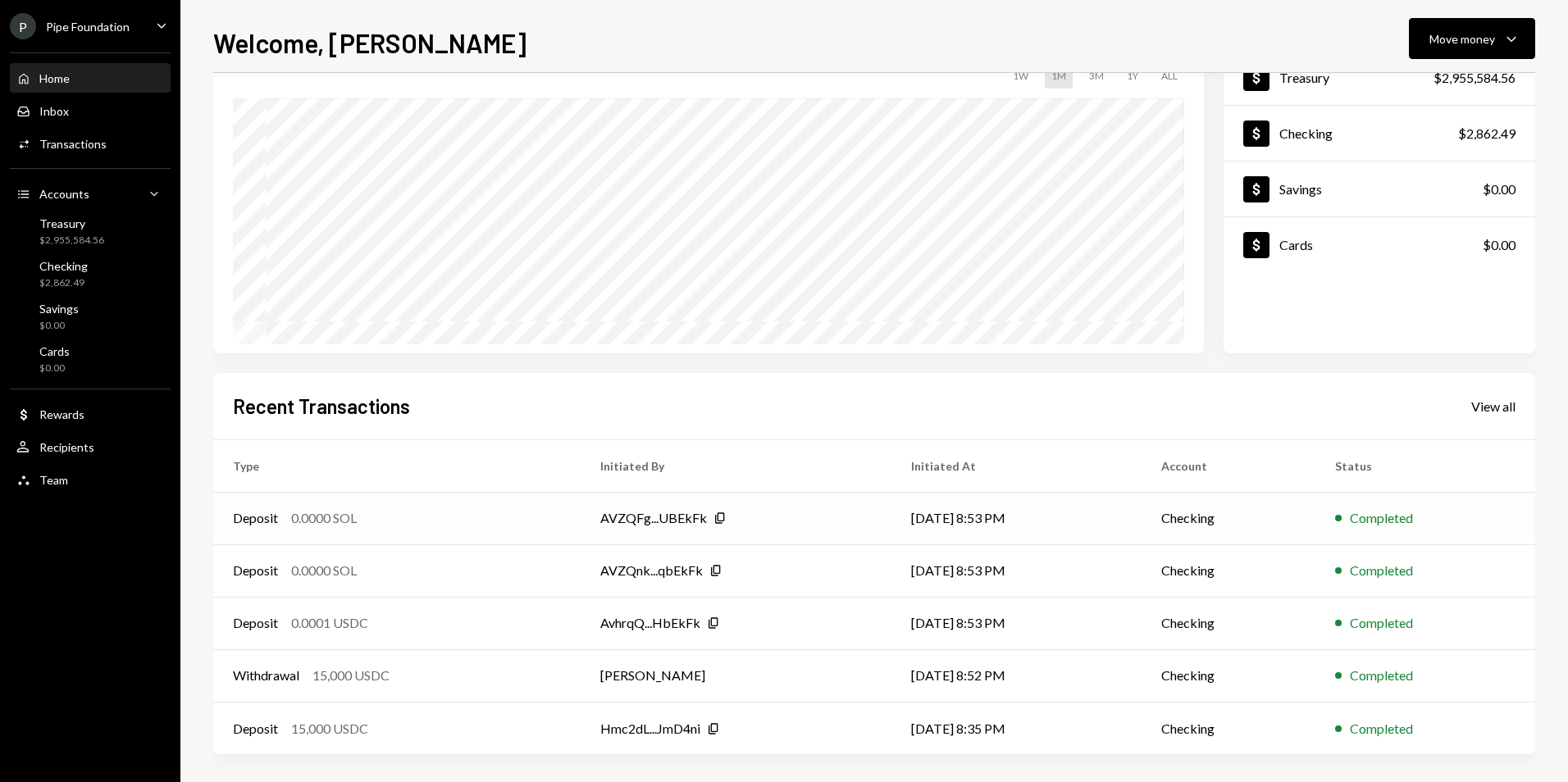
scroll to position [128, 0]
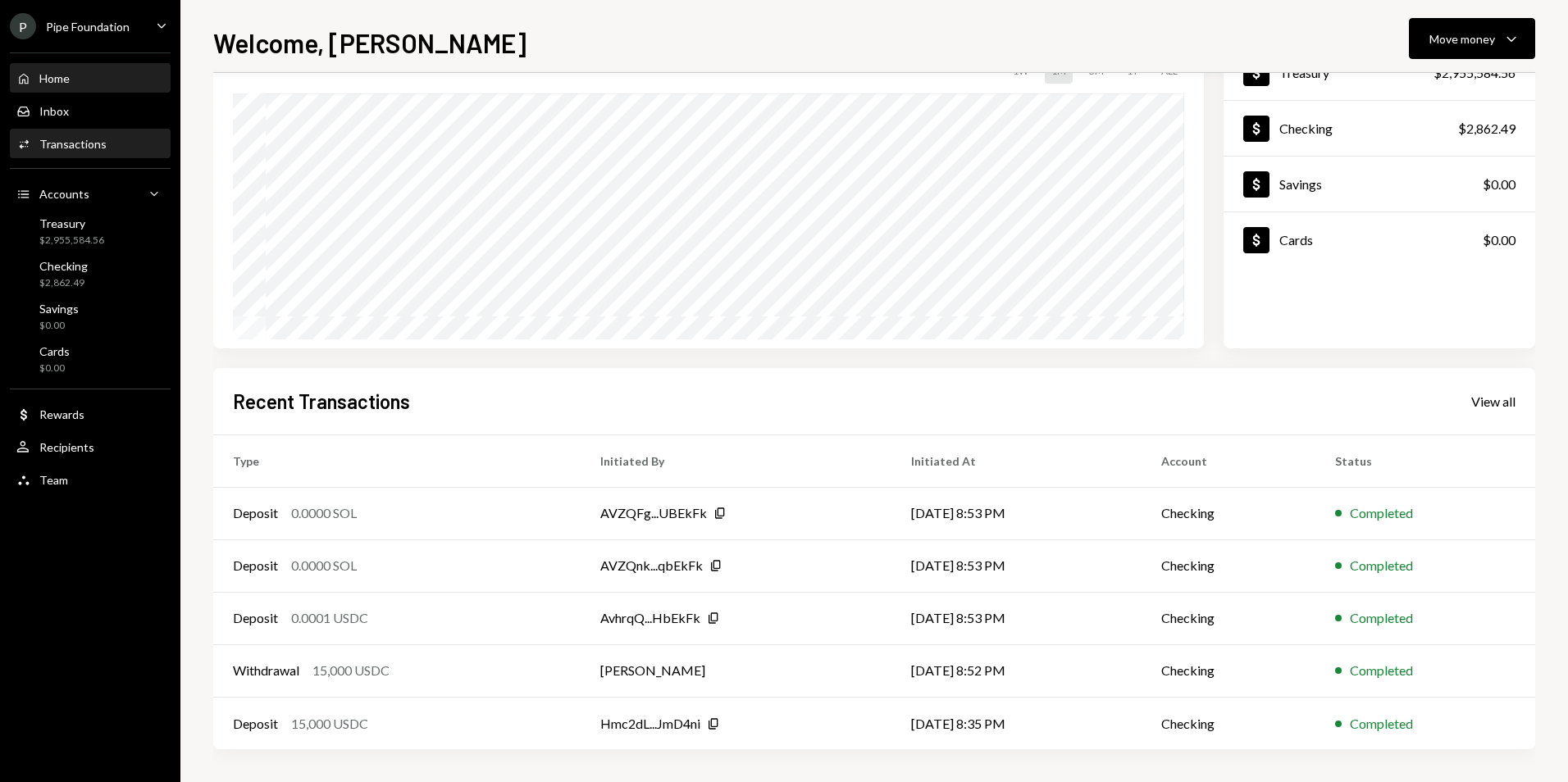
click at [99, 154] on div "Activities Transactions" at bounding box center [90, 144] width 148 height 28
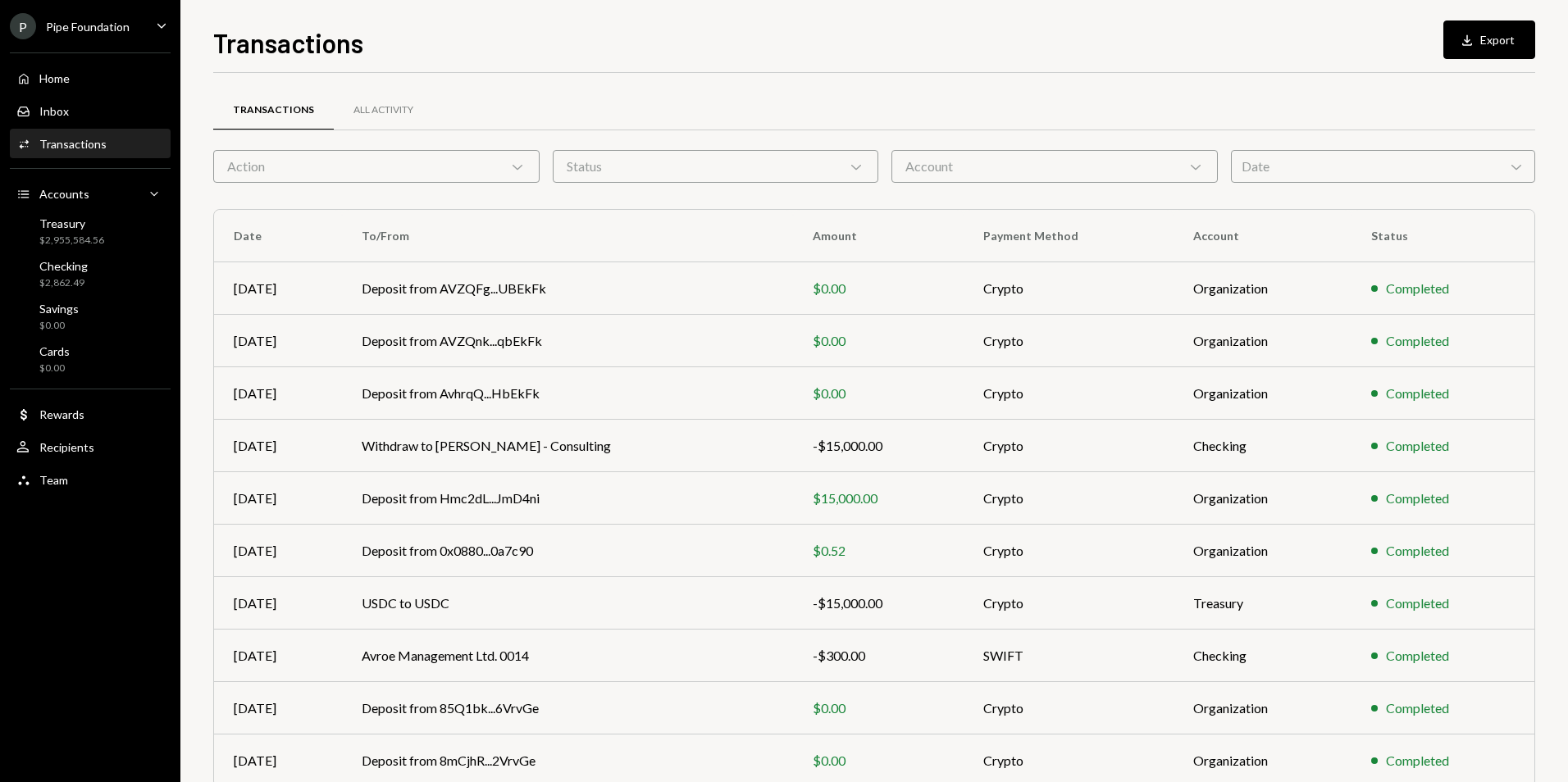
click at [1287, 151] on div "Date Chevron Down" at bounding box center [1383, 166] width 304 height 33
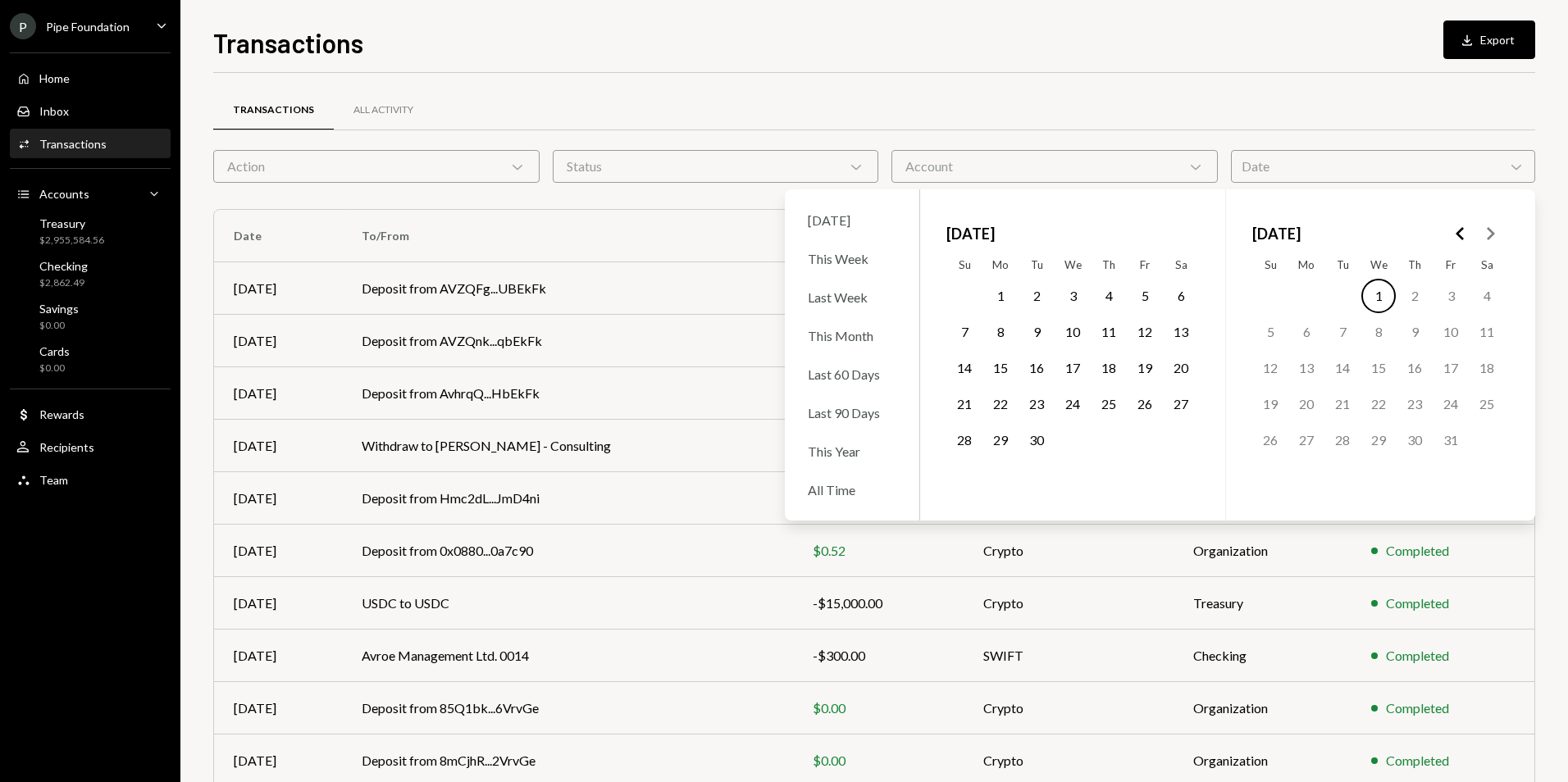
click at [1040, 327] on button "9" at bounding box center [1037, 332] width 35 height 35
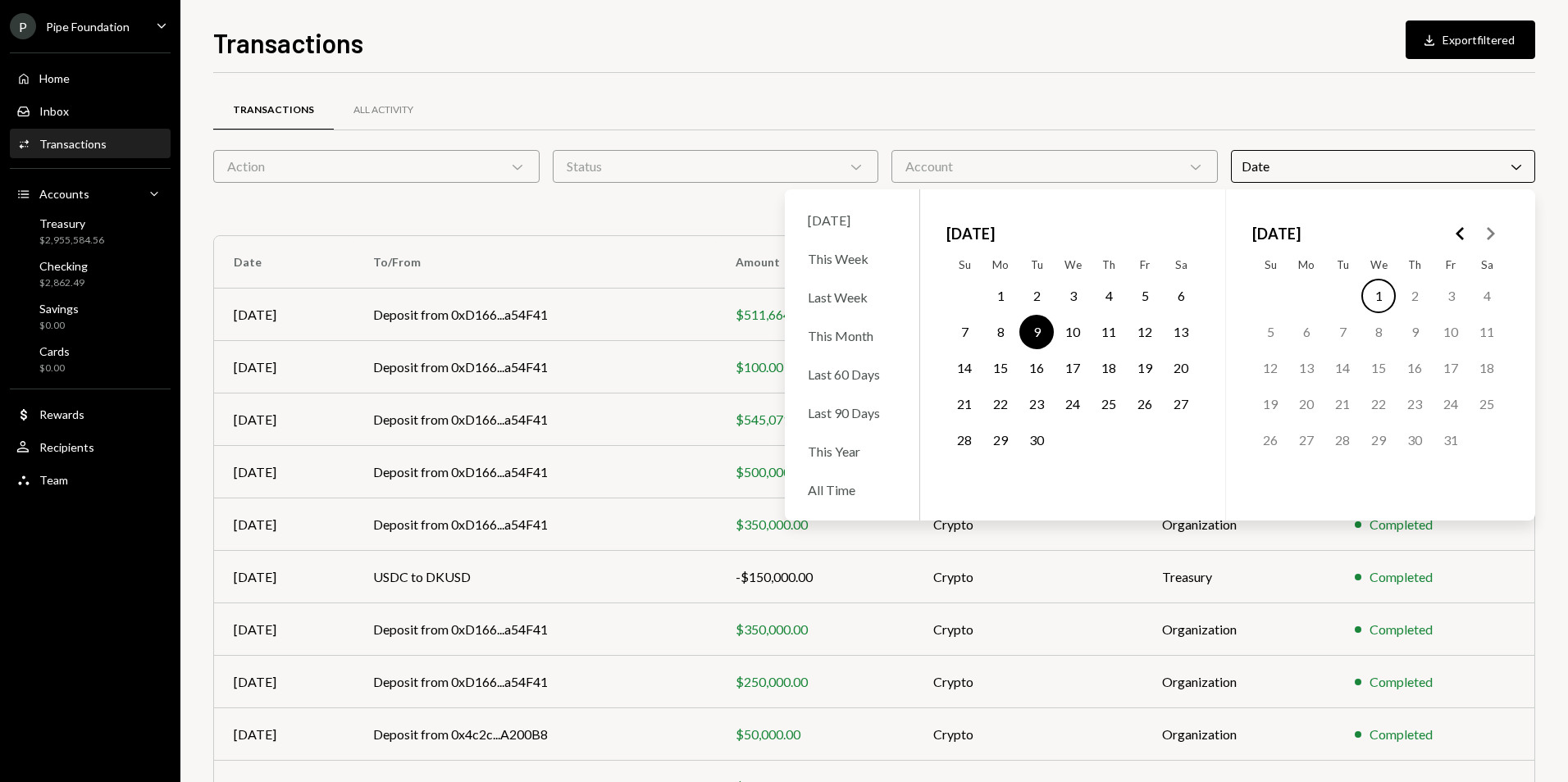
click at [983, 65] on div "Transactions Download Export filtered Transactions All Activity Action Chevron …" at bounding box center [874, 402] width 1322 height 759
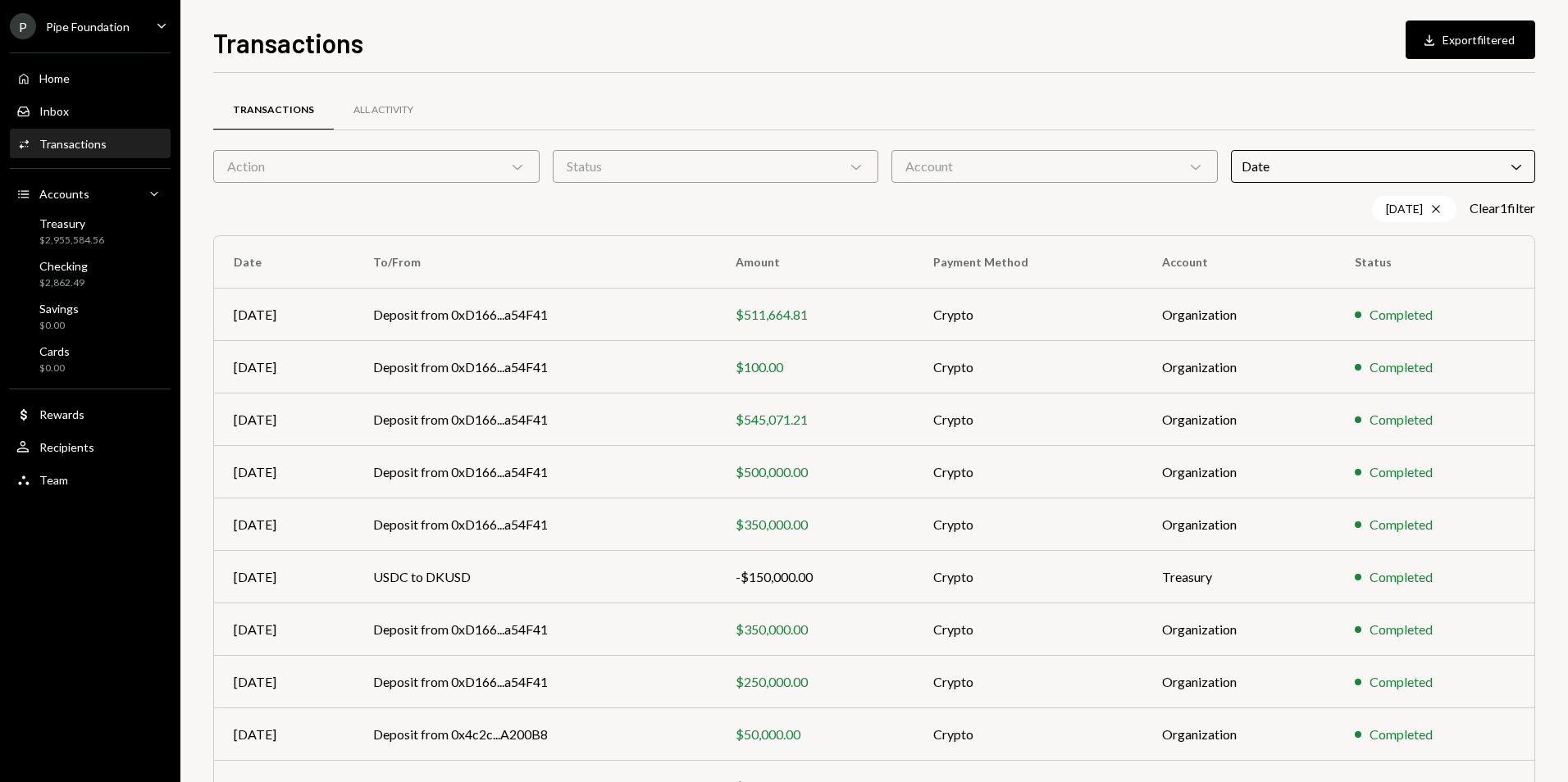
click at [1262, 162] on div "Date Chevron Down" at bounding box center [1383, 166] width 304 height 33
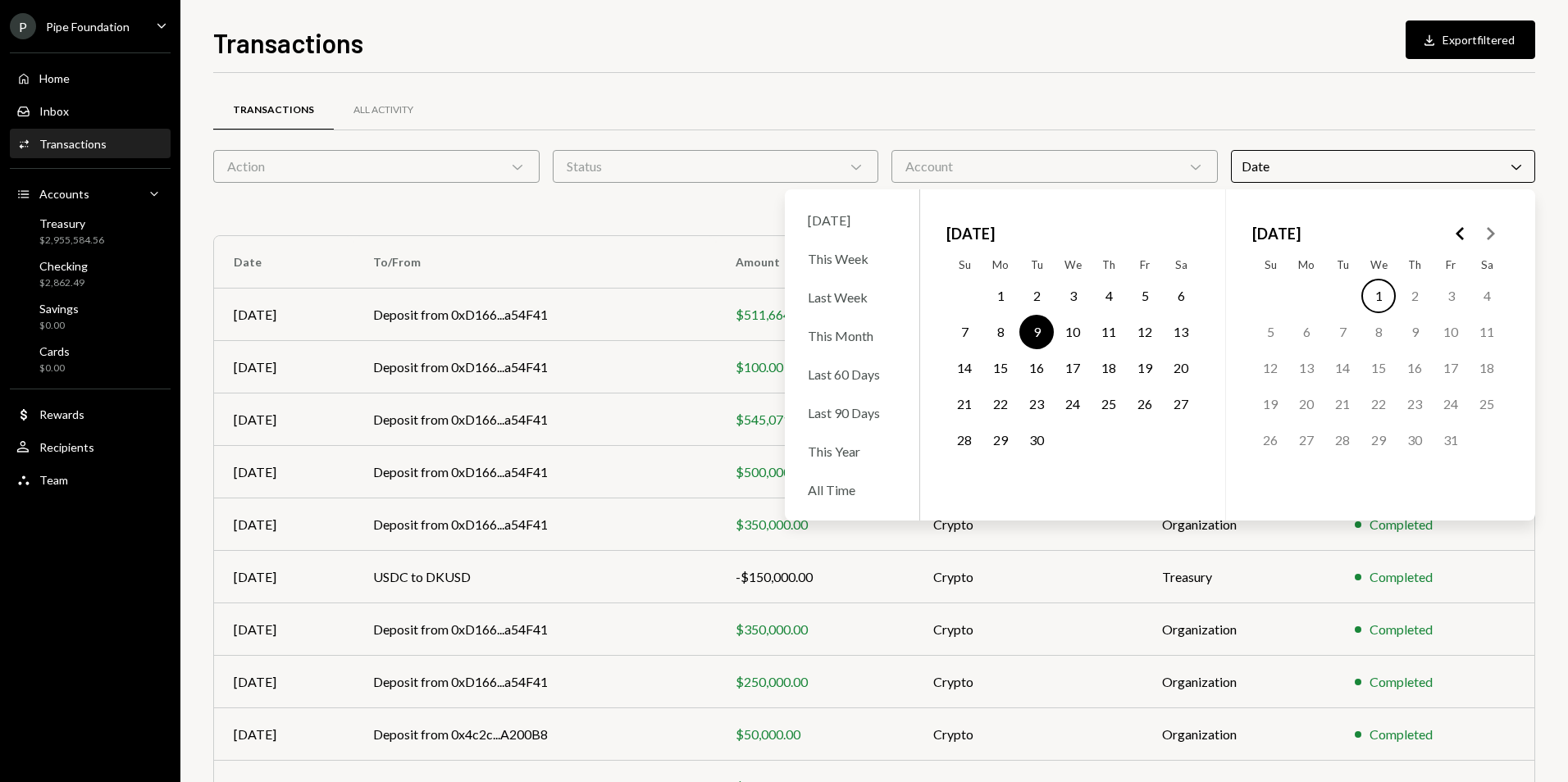
click at [992, 328] on button "8" at bounding box center [1001, 332] width 35 height 35
click at [1064, 327] on button "10" at bounding box center [1073, 332] width 35 height 35
click at [963, 74] on div "Transactions All Activity Action Chevron Down Status Chevron Down Account Chevr…" at bounding box center [874, 477] width 1322 height 809
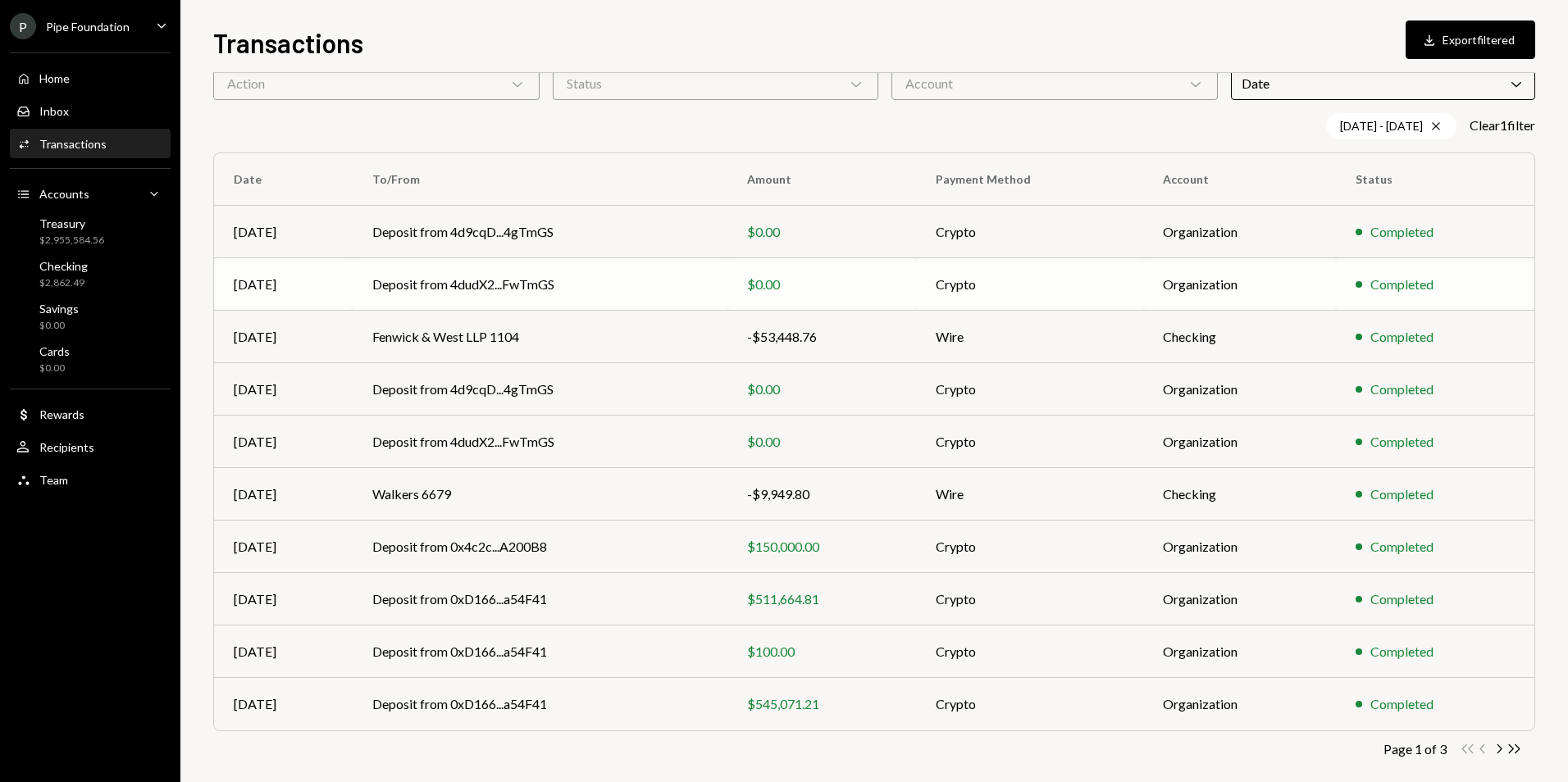
scroll to position [100, 0]
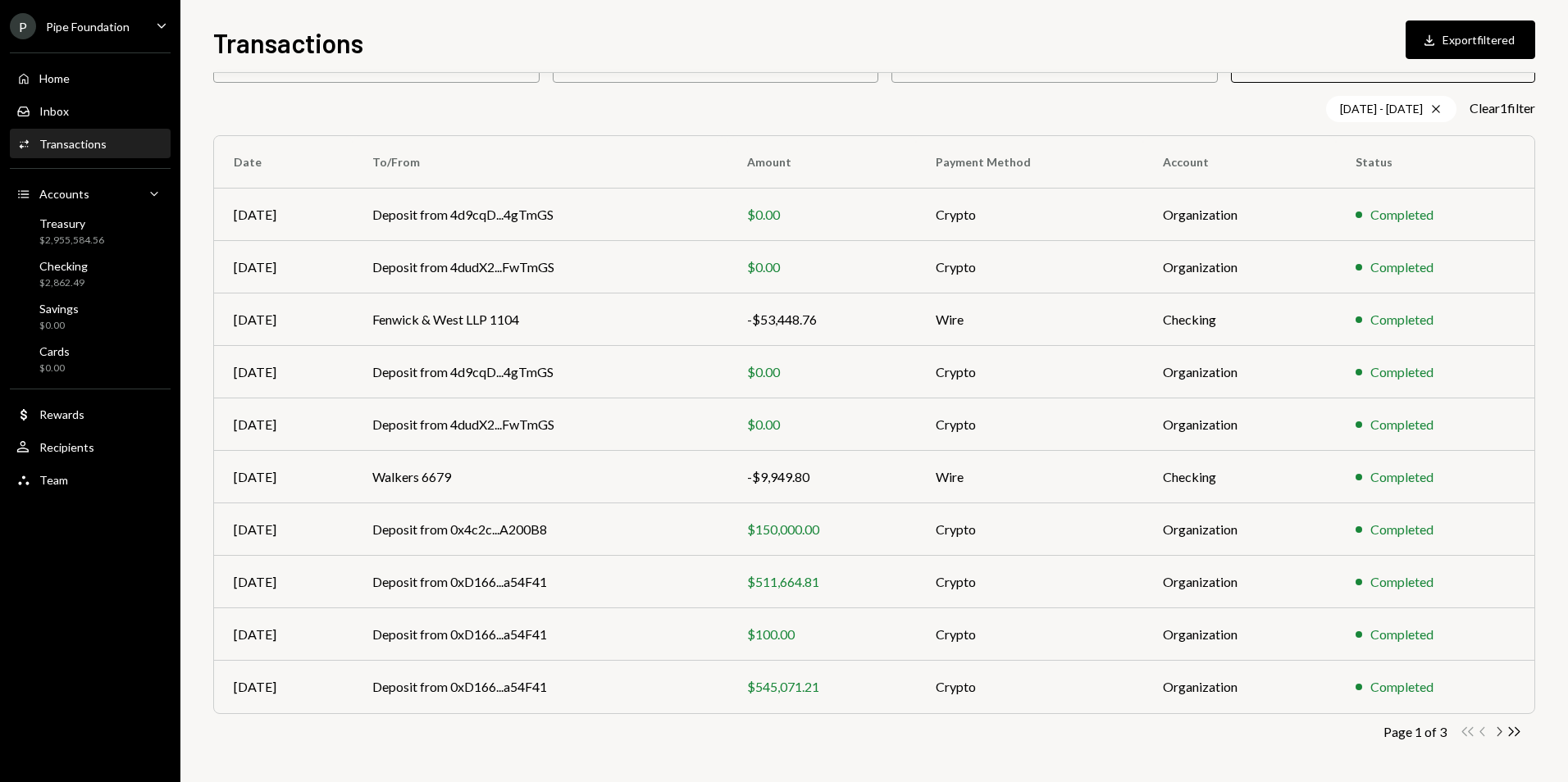
click at [1504, 735] on icon "Chevron Right" at bounding box center [1499, 732] width 16 height 16
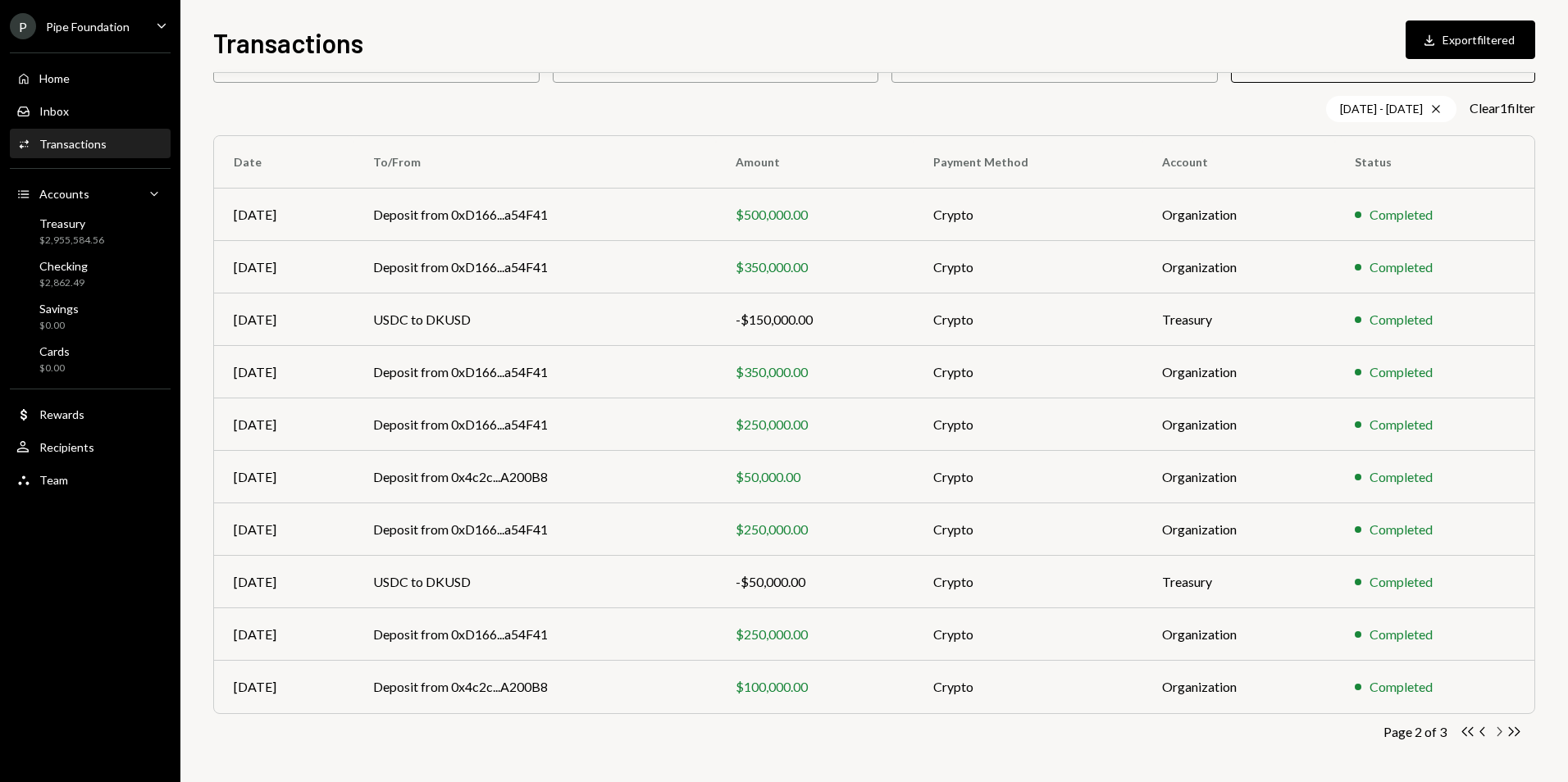
click at [1494, 733] on icon "Chevron Right" at bounding box center [1499, 732] width 16 height 16
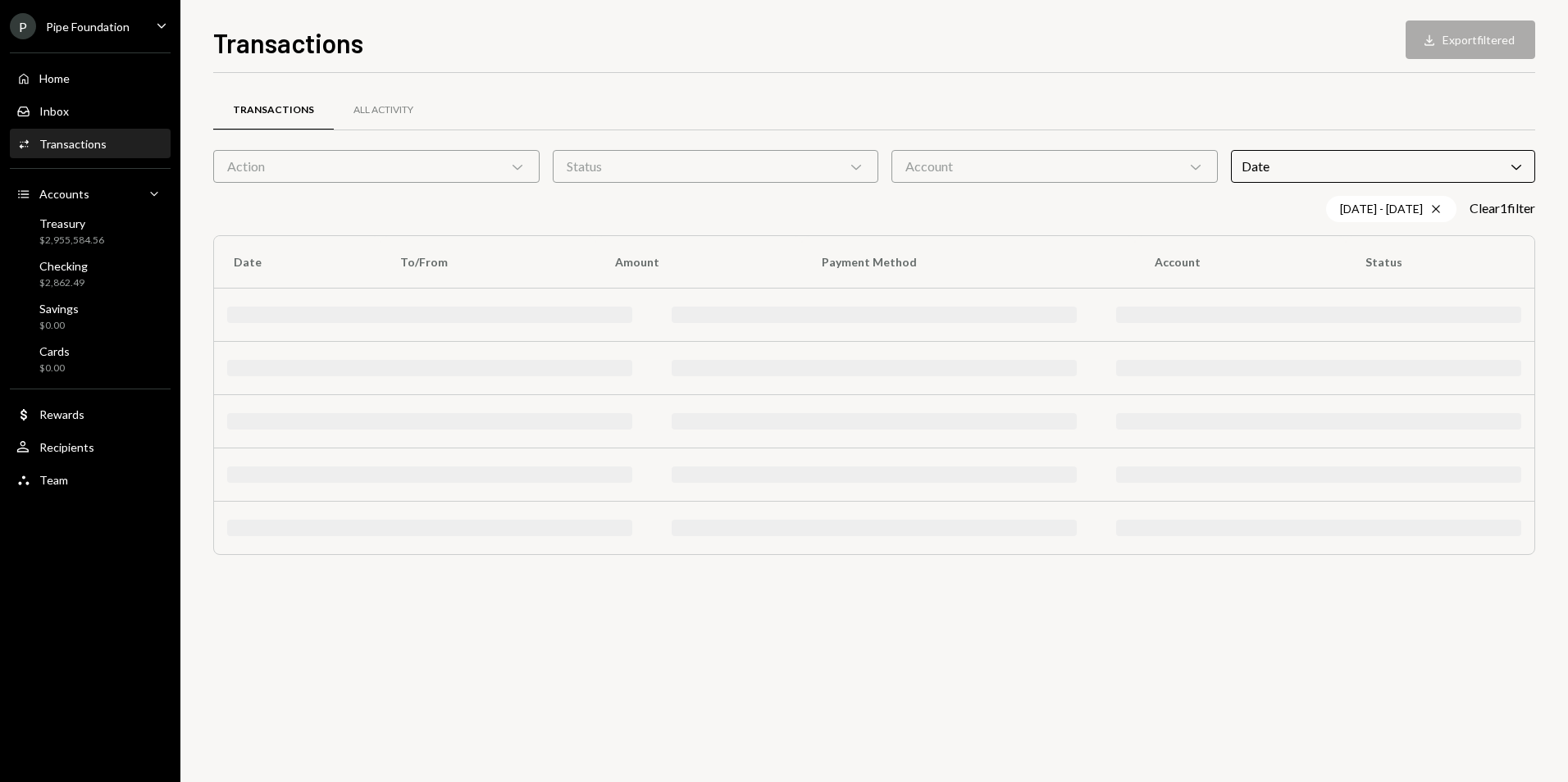
scroll to position [0, 0]
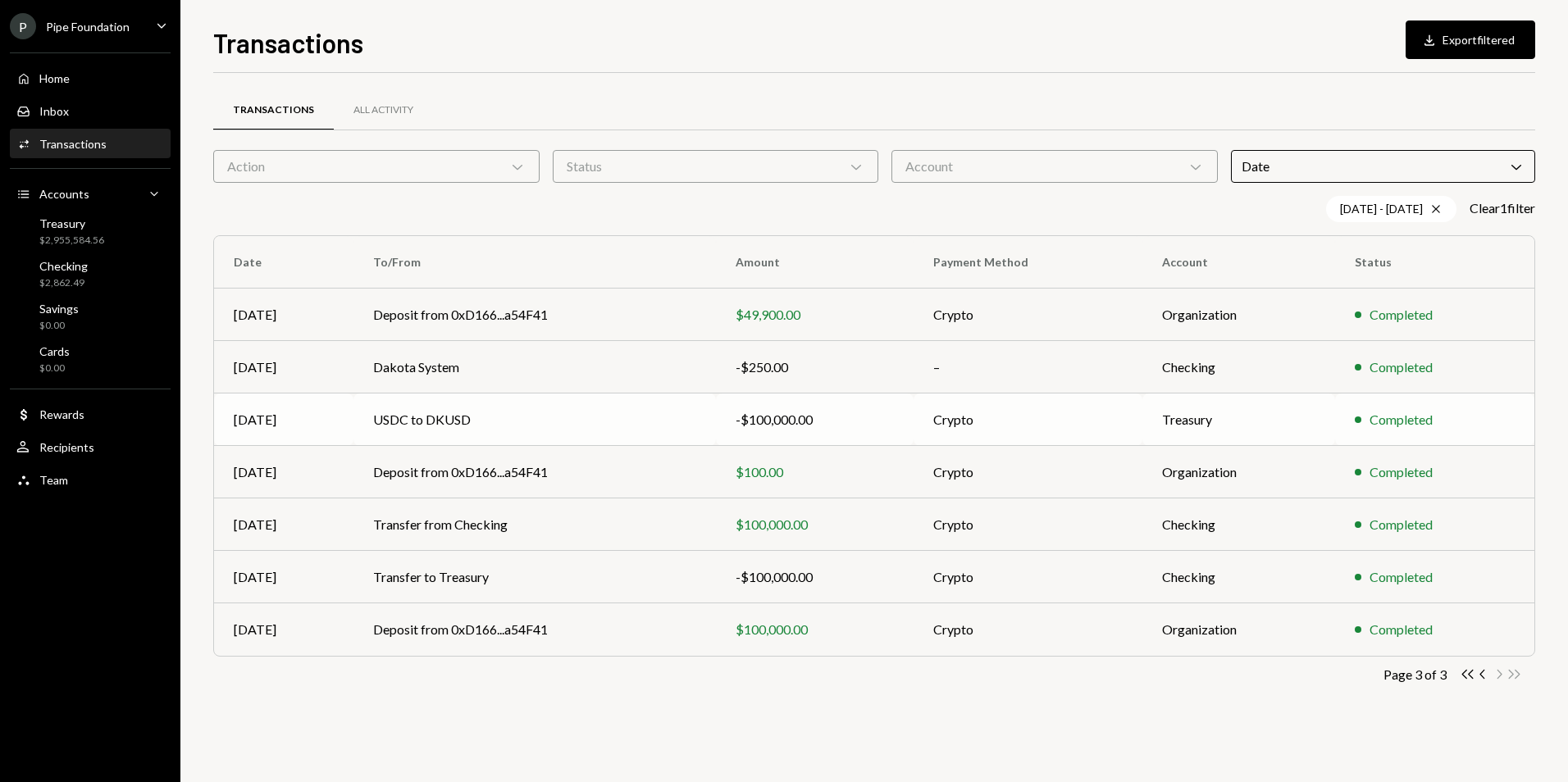
click at [498, 424] on td "USDC to DKUSD" at bounding box center [535, 420] width 363 height 53
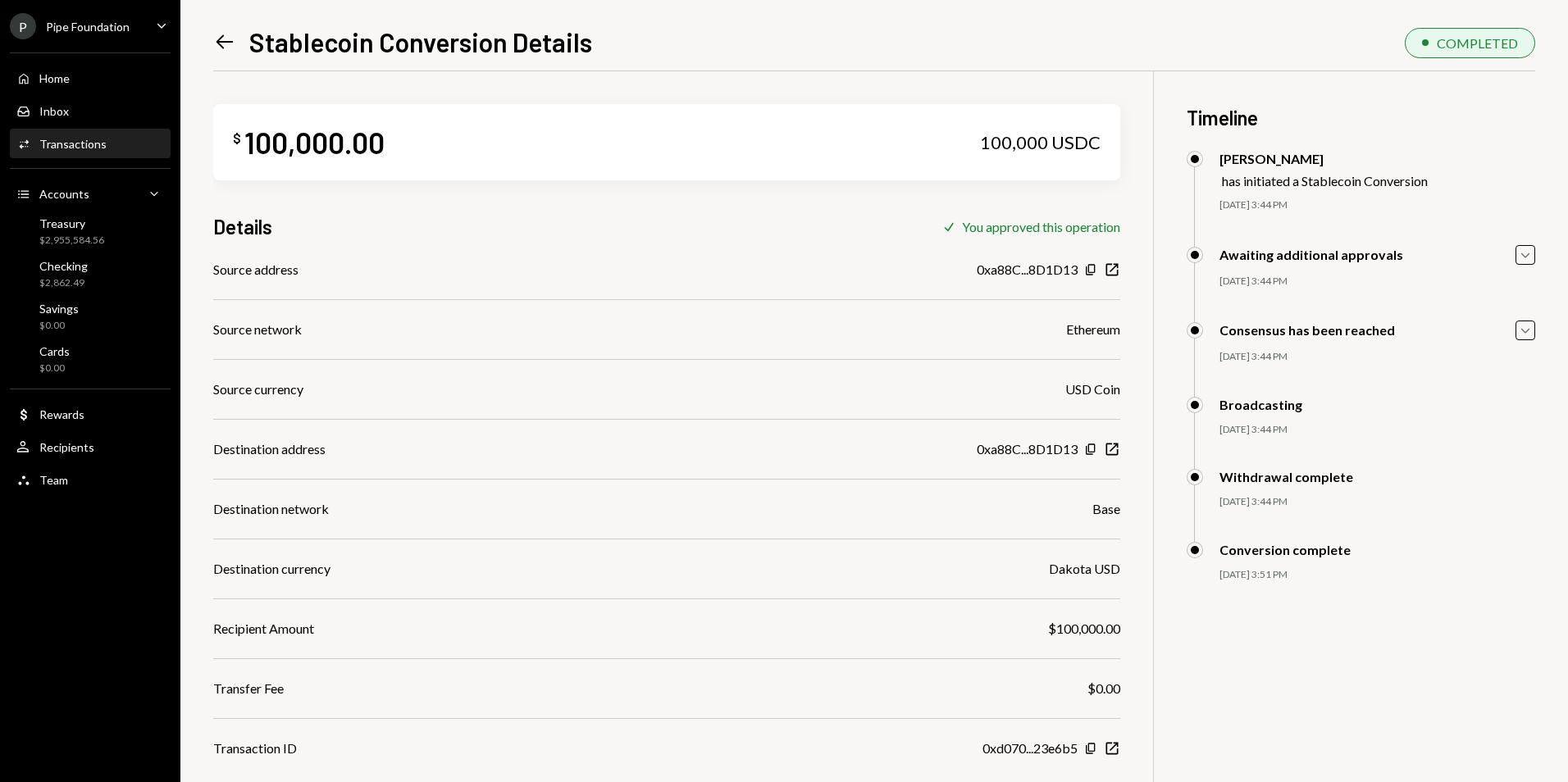
click at [233, 41] on icon "Left Arrow" at bounding box center [225, 41] width 23 height 23
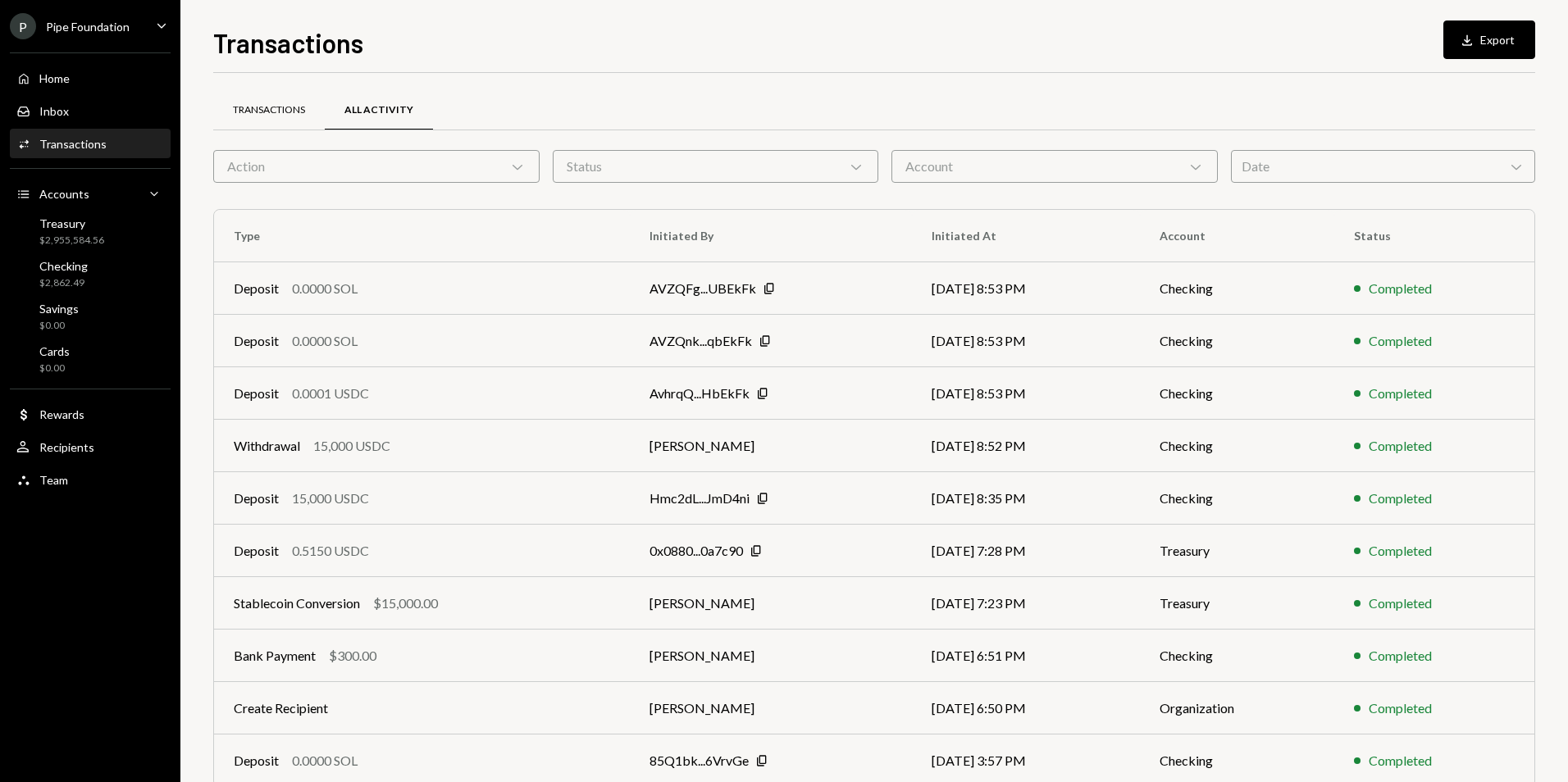
click at [287, 117] on div "Transactions" at bounding box center [268, 109] width 72 height 14
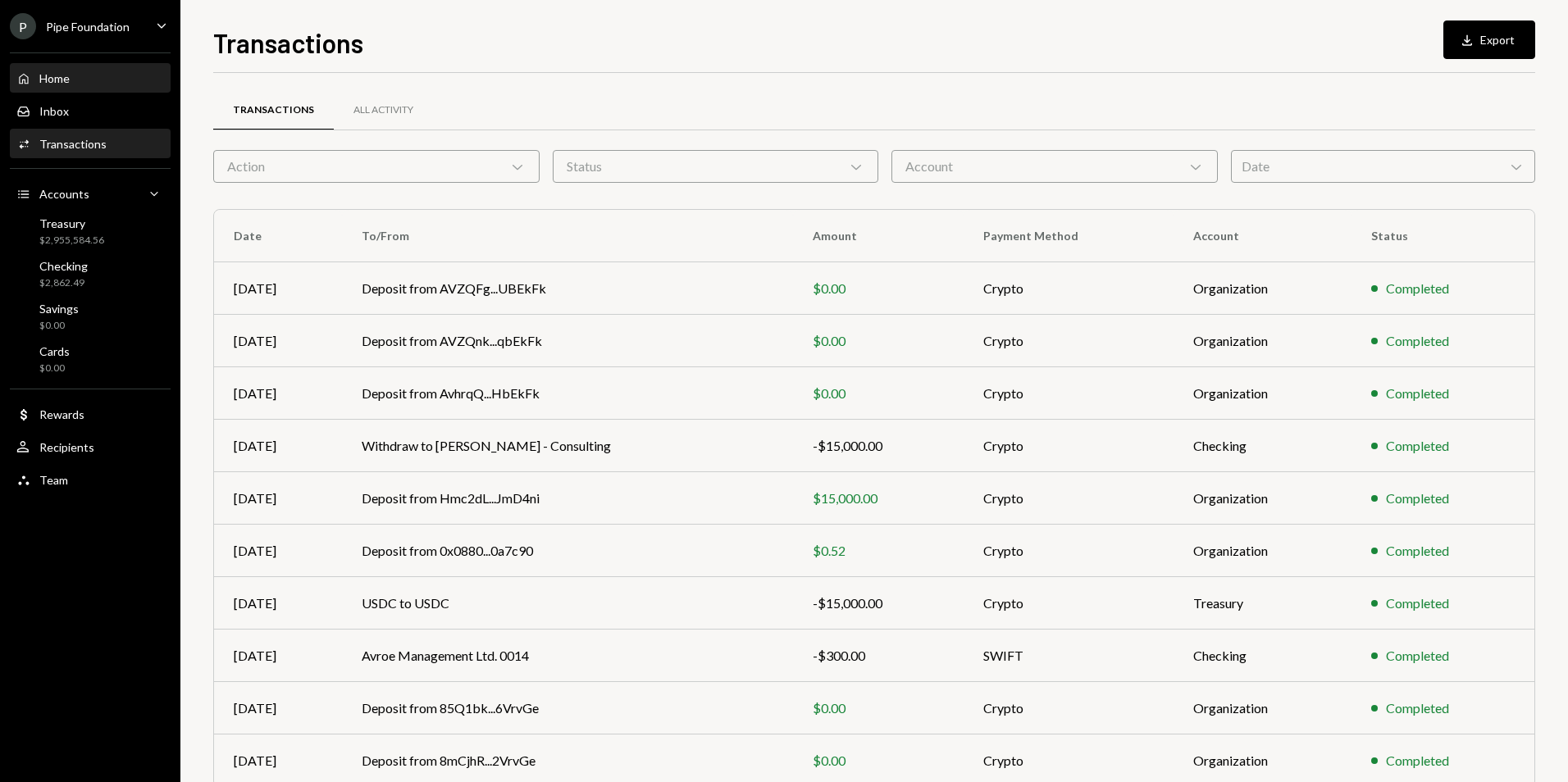
click at [101, 83] on div "Home Home" at bounding box center [90, 78] width 148 height 15
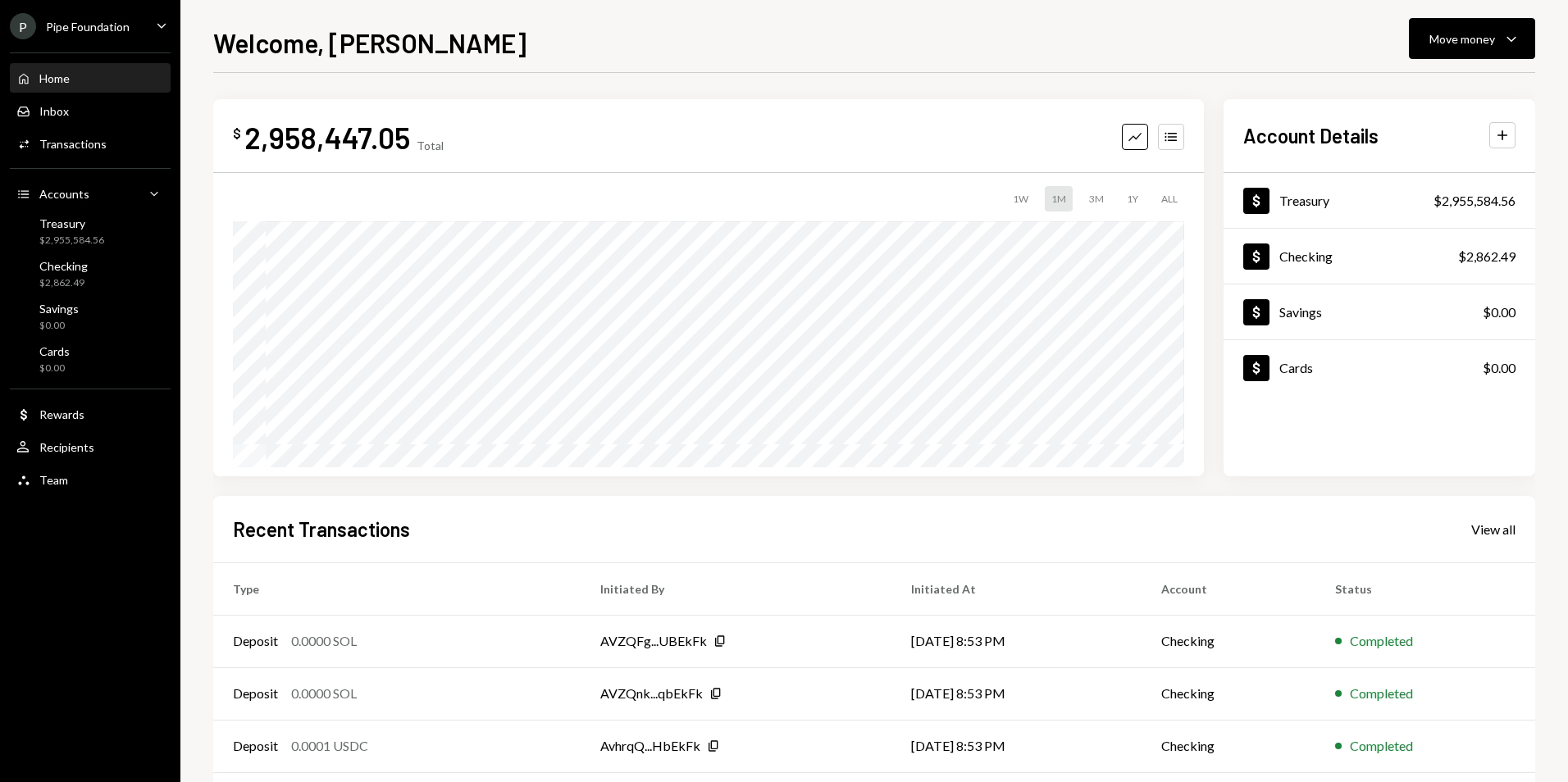
click at [124, 30] on div "Pipe Foundation" at bounding box center [88, 26] width 84 height 14
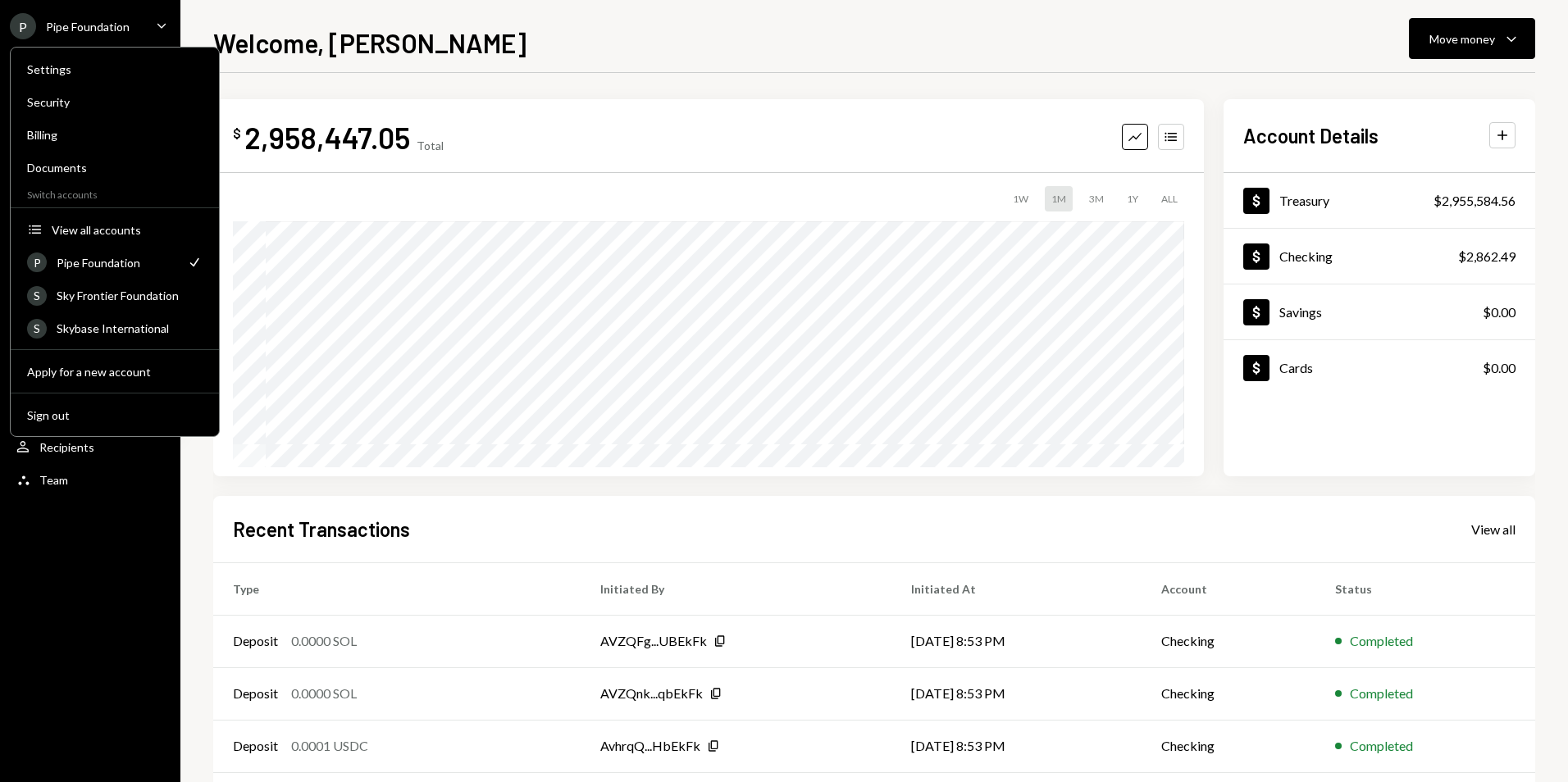
click at [497, 134] on div "$ 2,958,447.05 Total Graph Accounts" at bounding box center [708, 137] width 951 height 36
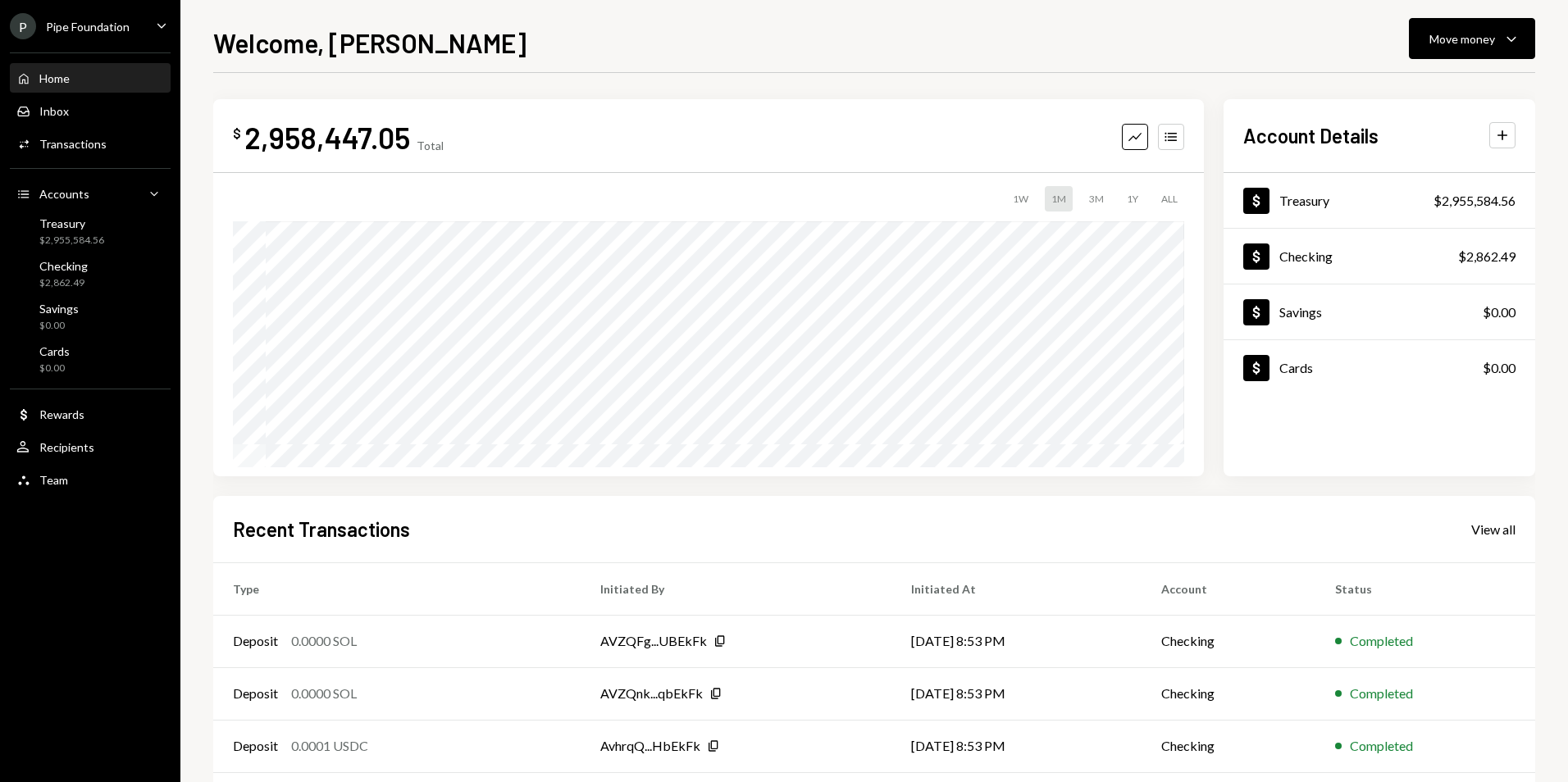
click at [93, 28] on div "Pipe Foundation" at bounding box center [88, 26] width 84 height 14
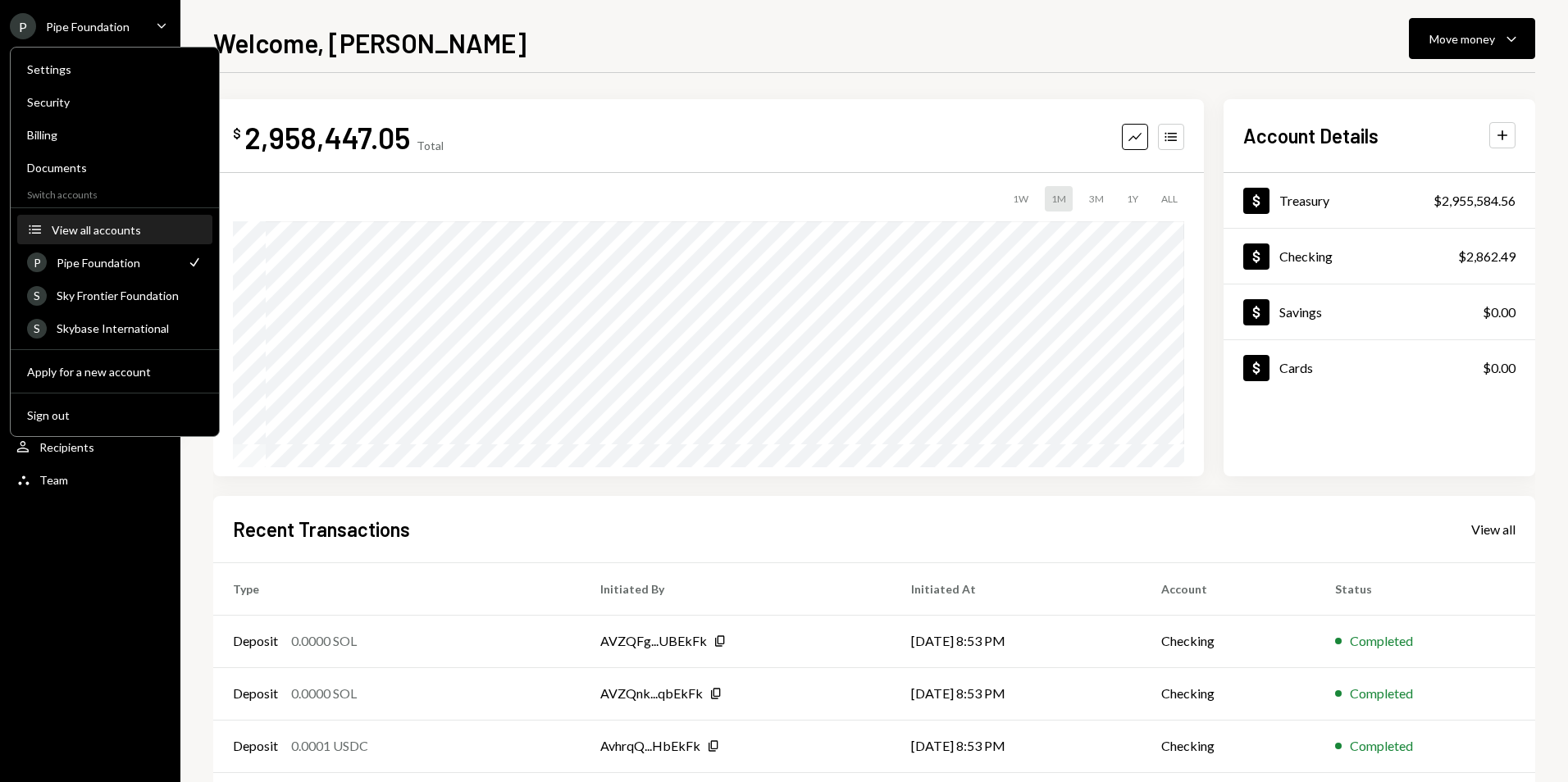
click at [119, 219] on button "Accounts View all accounts" at bounding box center [115, 230] width 195 height 29
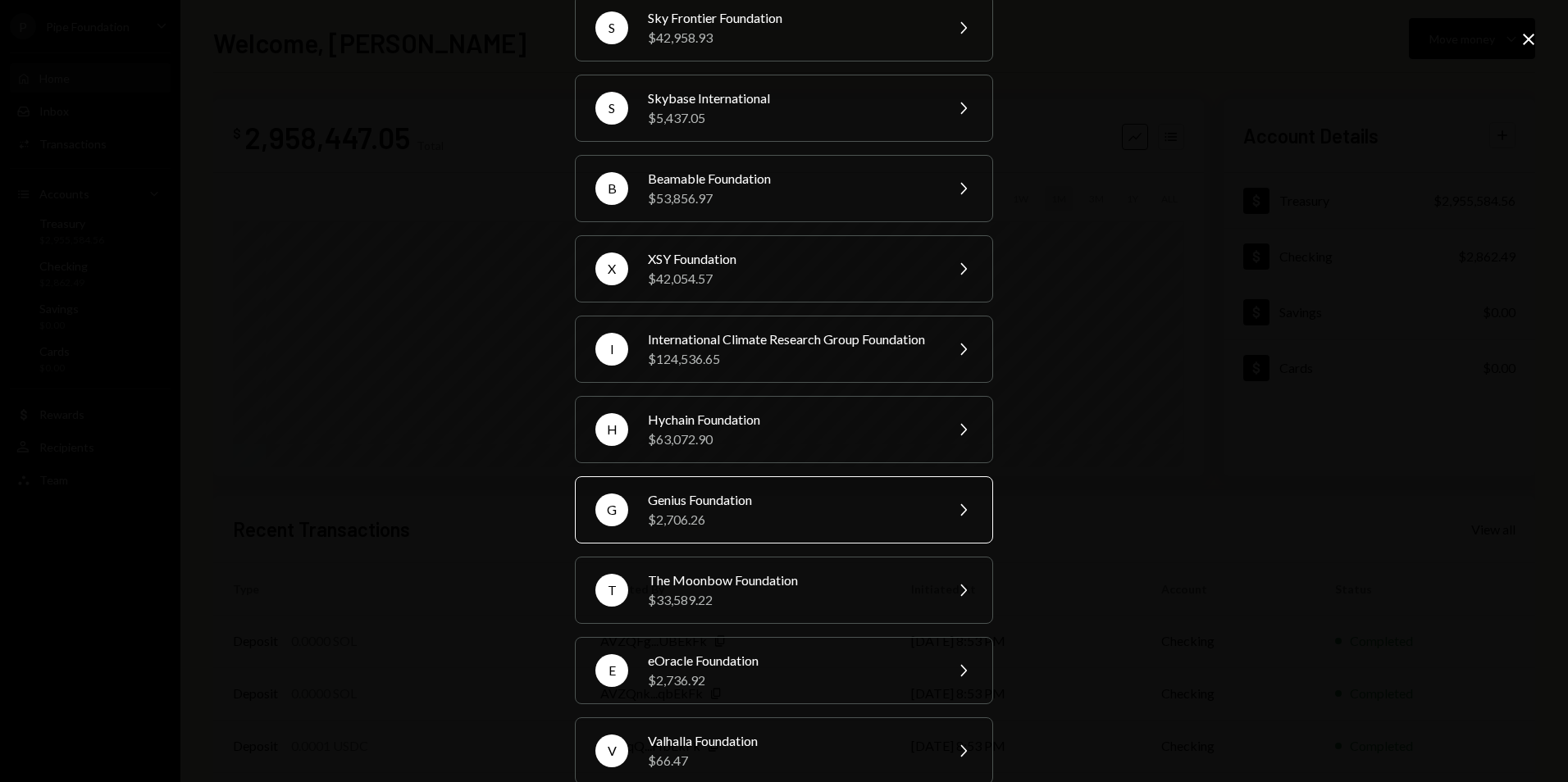
click at [763, 530] on div "$2,706.26" at bounding box center [790, 520] width 286 height 20
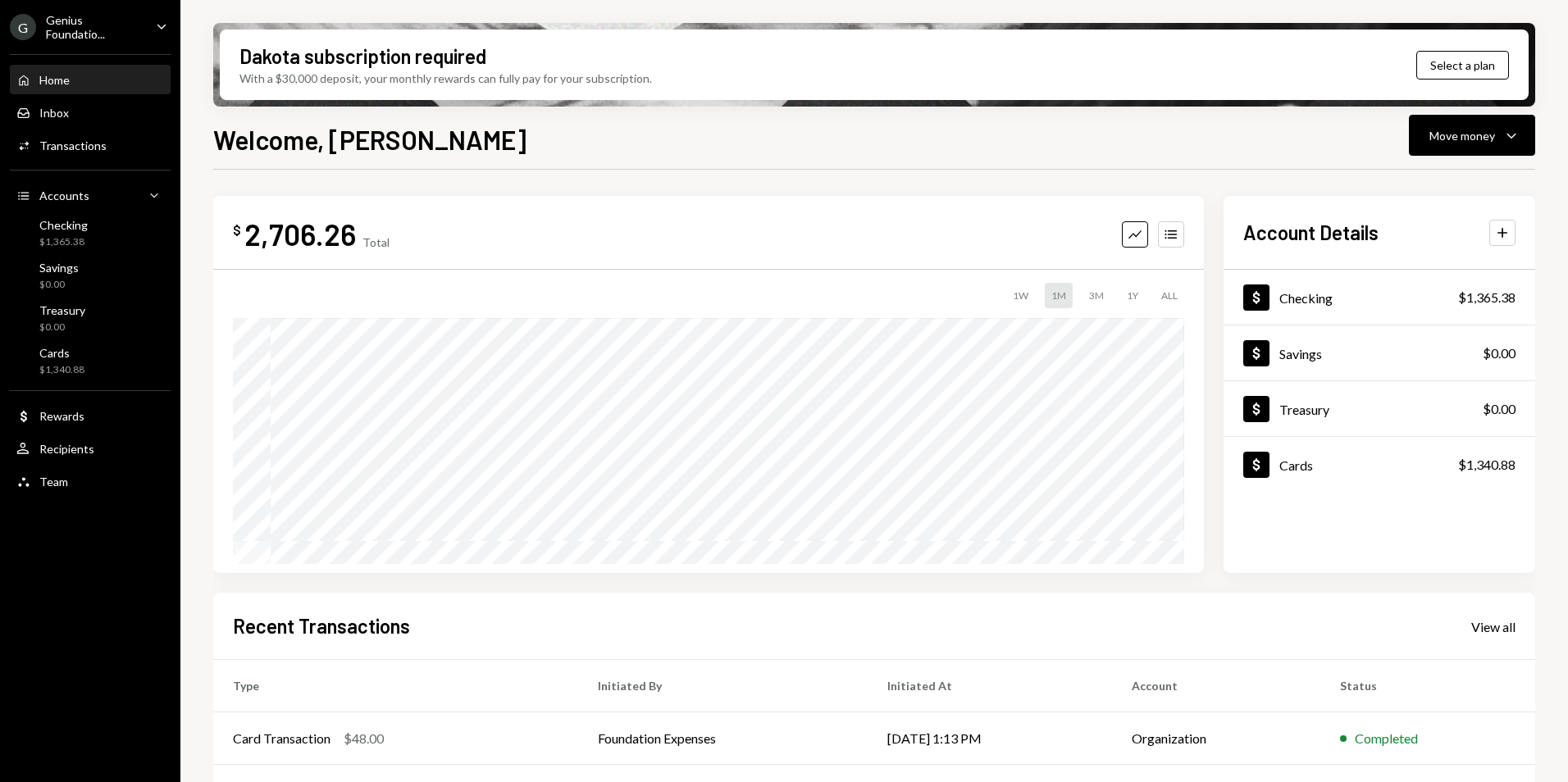
click at [101, 159] on div "Home Home Inbox Inbox Activities Transactions Accounts Accounts Caret Down Chec…" at bounding box center [90, 272] width 181 height 455
click at [101, 154] on div "Activities Transactions" at bounding box center [90, 146] width 148 height 28
